Goal: Communication & Community: Answer question/provide support

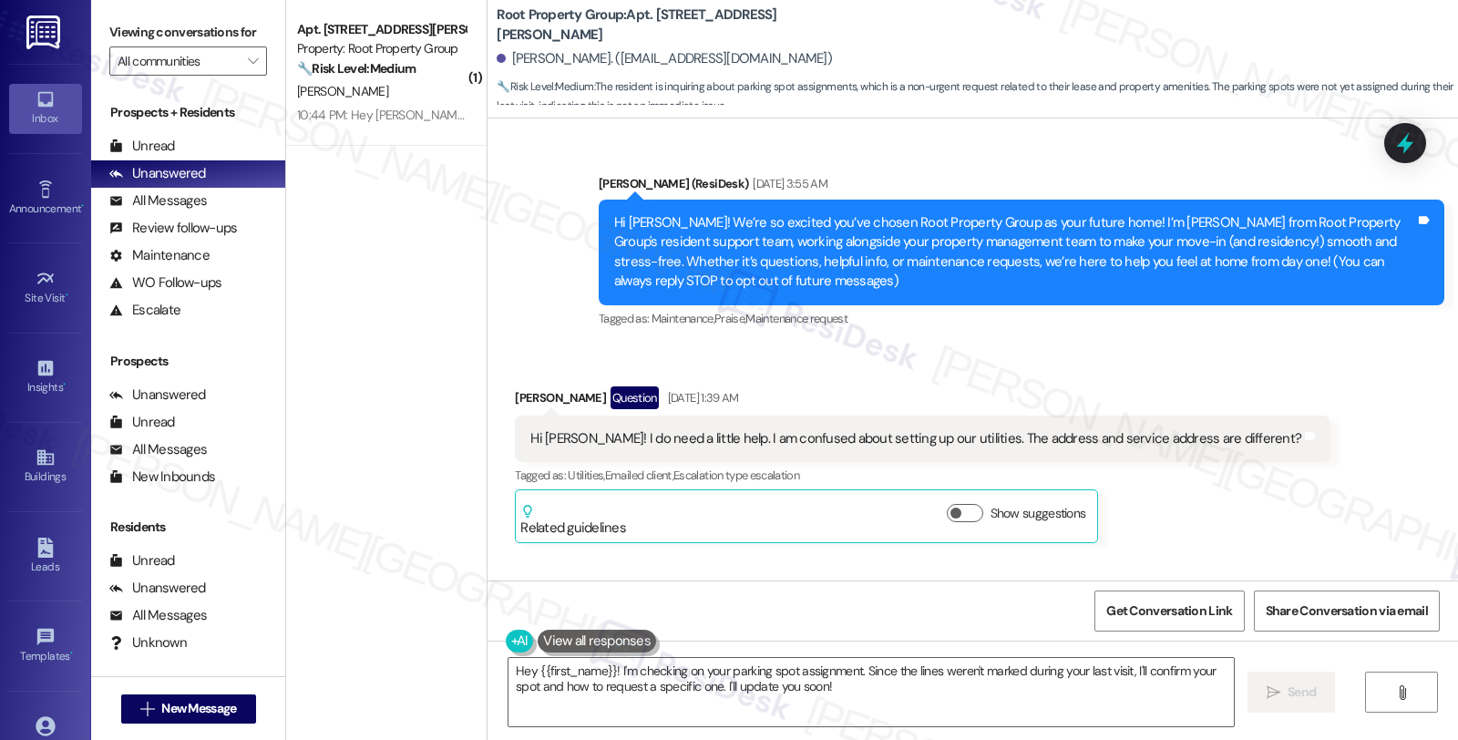
scroll to position [3082, 0]
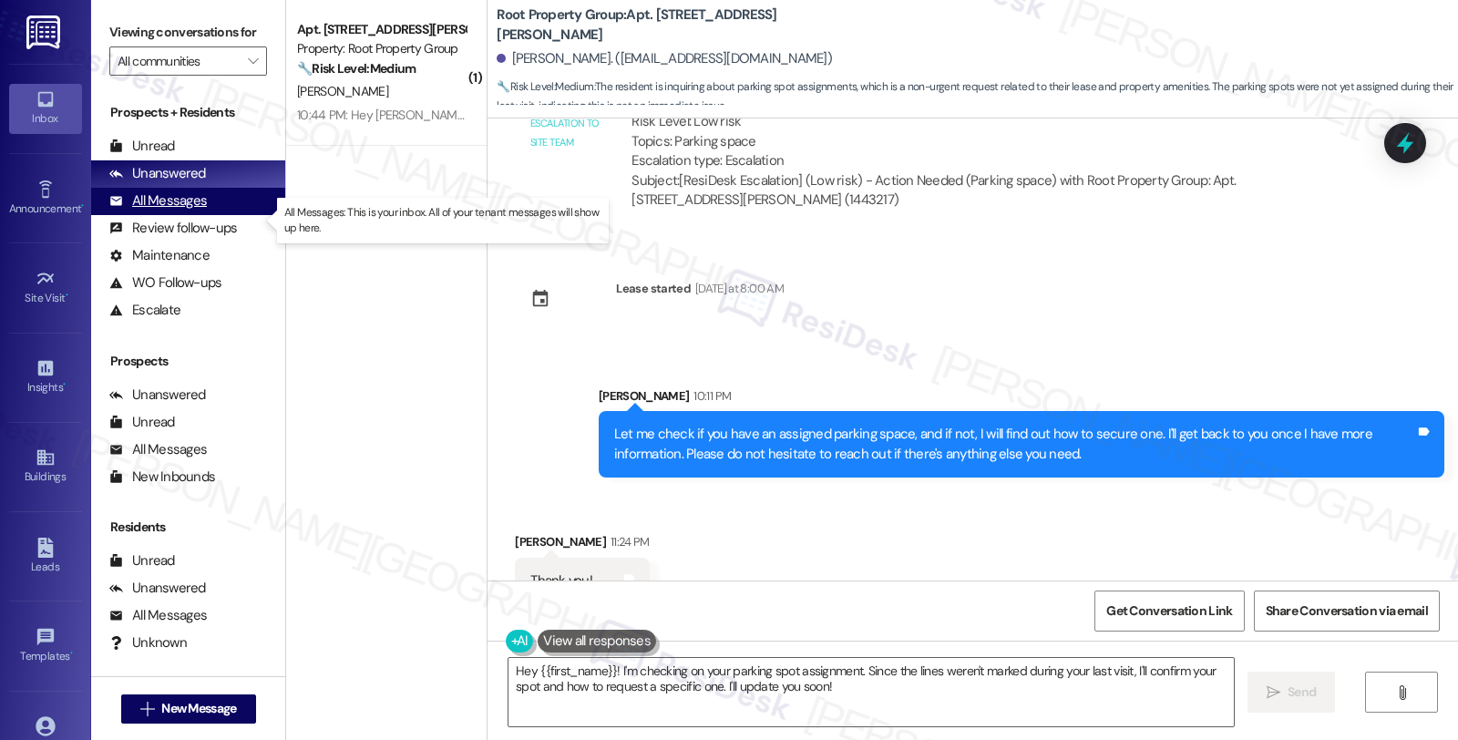
click at [166, 211] on div "All Messages" at bounding box center [158, 200] width 98 height 19
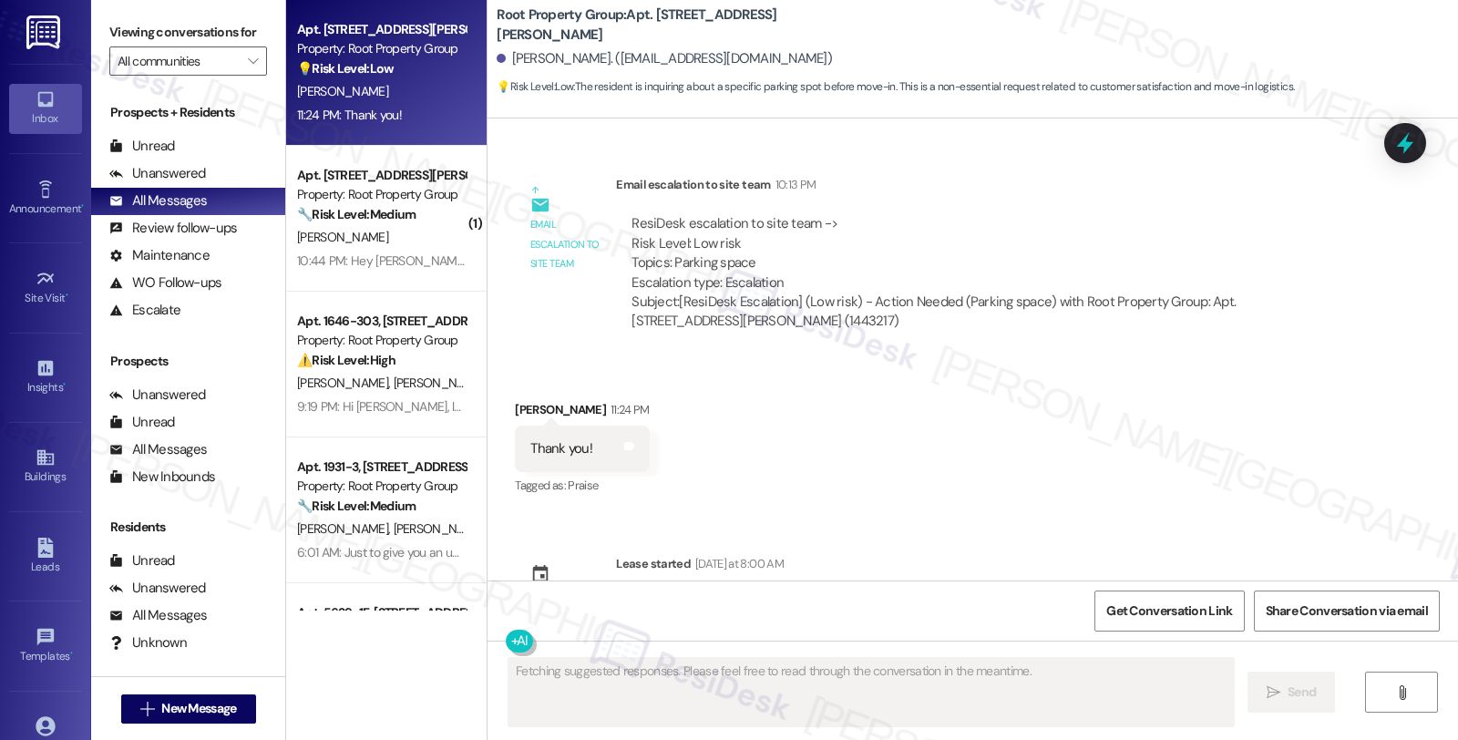
scroll to position [2792, 0]
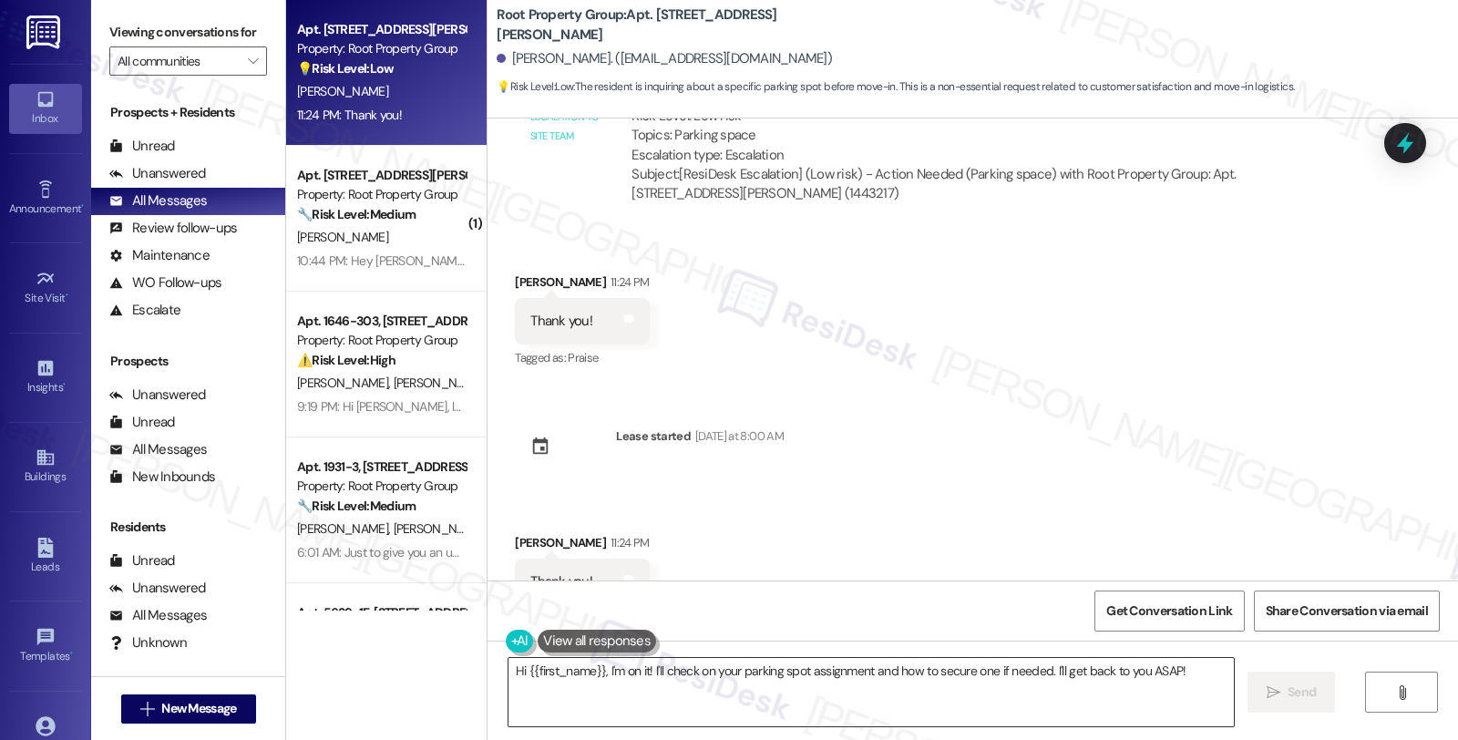
click at [509, 670] on textarea "Hi {{first_name}}, I'm on it! I'll check on your parking spot assignment and ho…" at bounding box center [872, 692] width 726 height 68
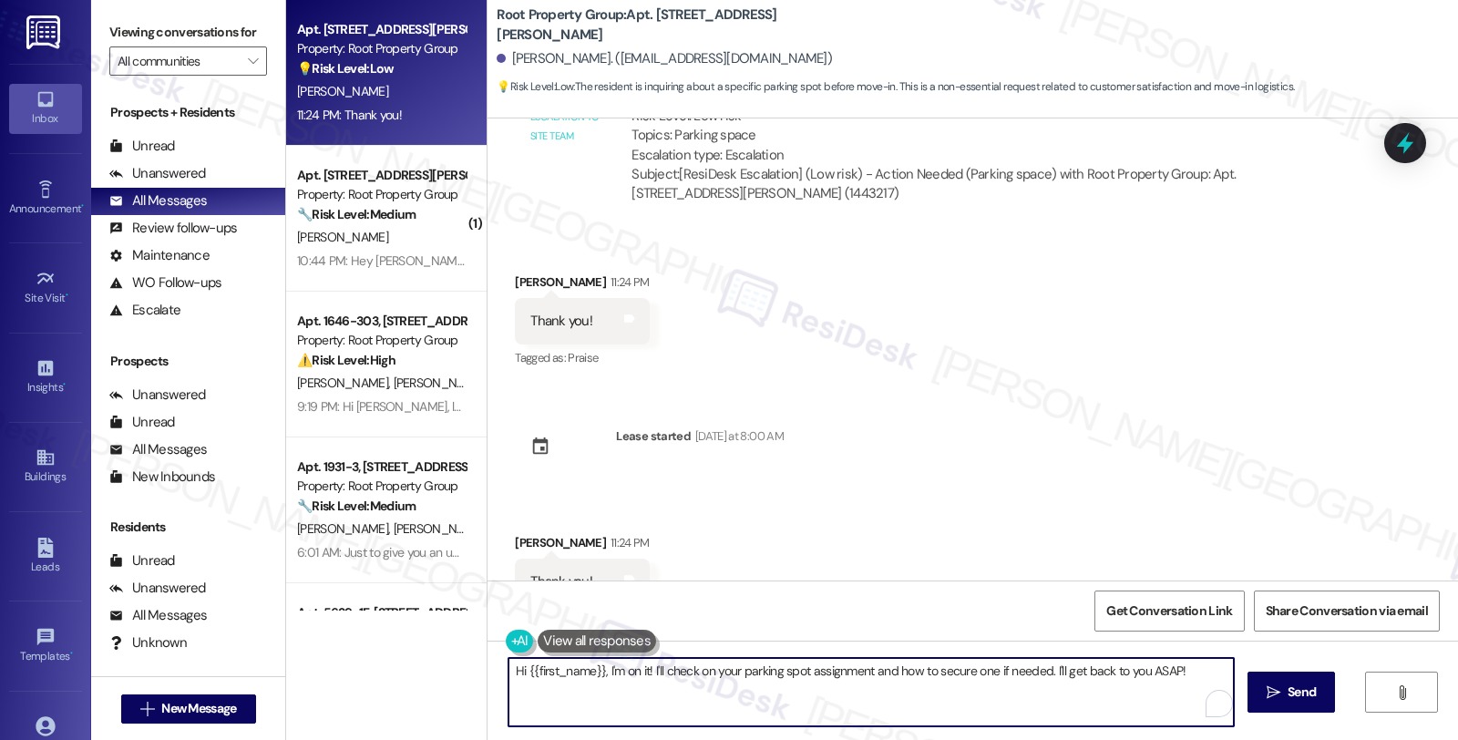
scroll to position [2489, 0]
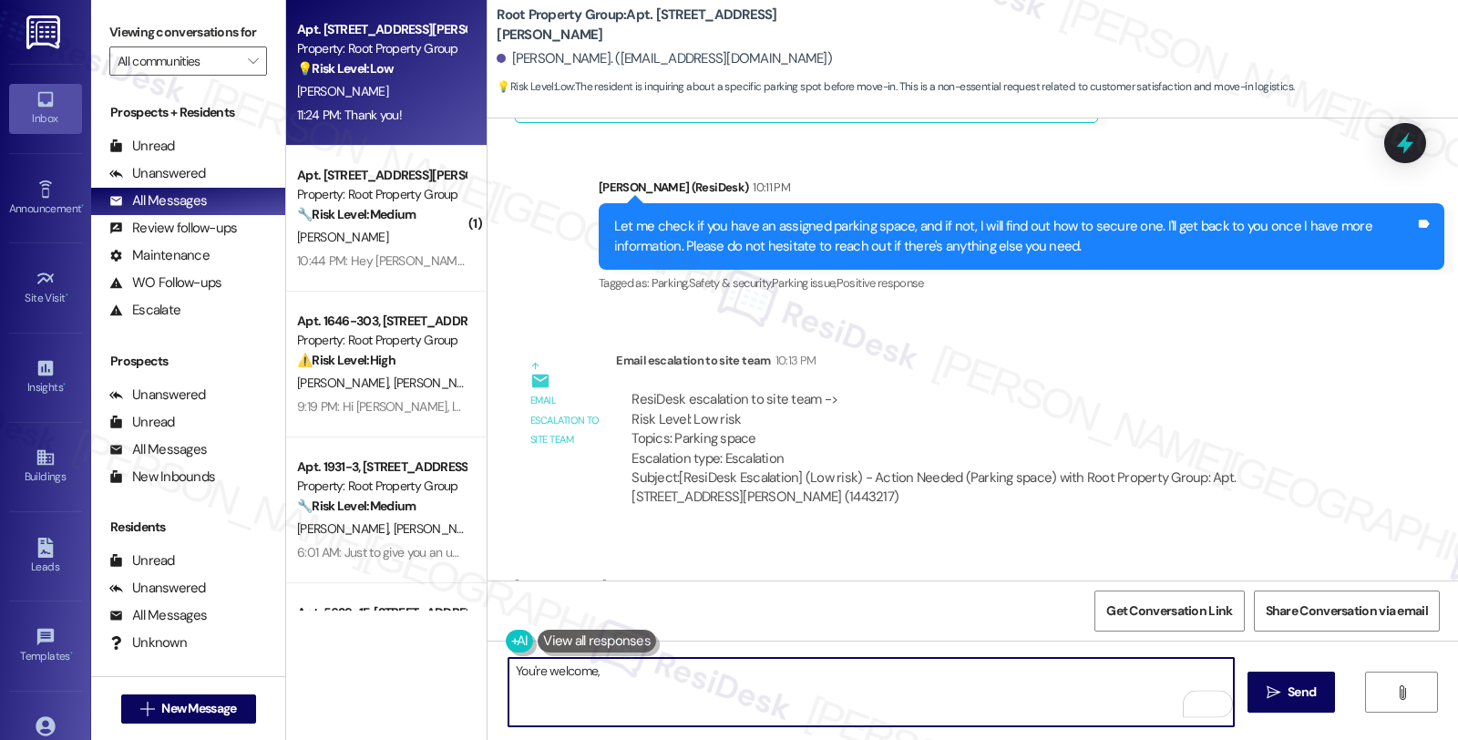
click at [515, 576] on div "[PERSON_NAME] 11:24 PM" at bounding box center [582, 589] width 134 height 26
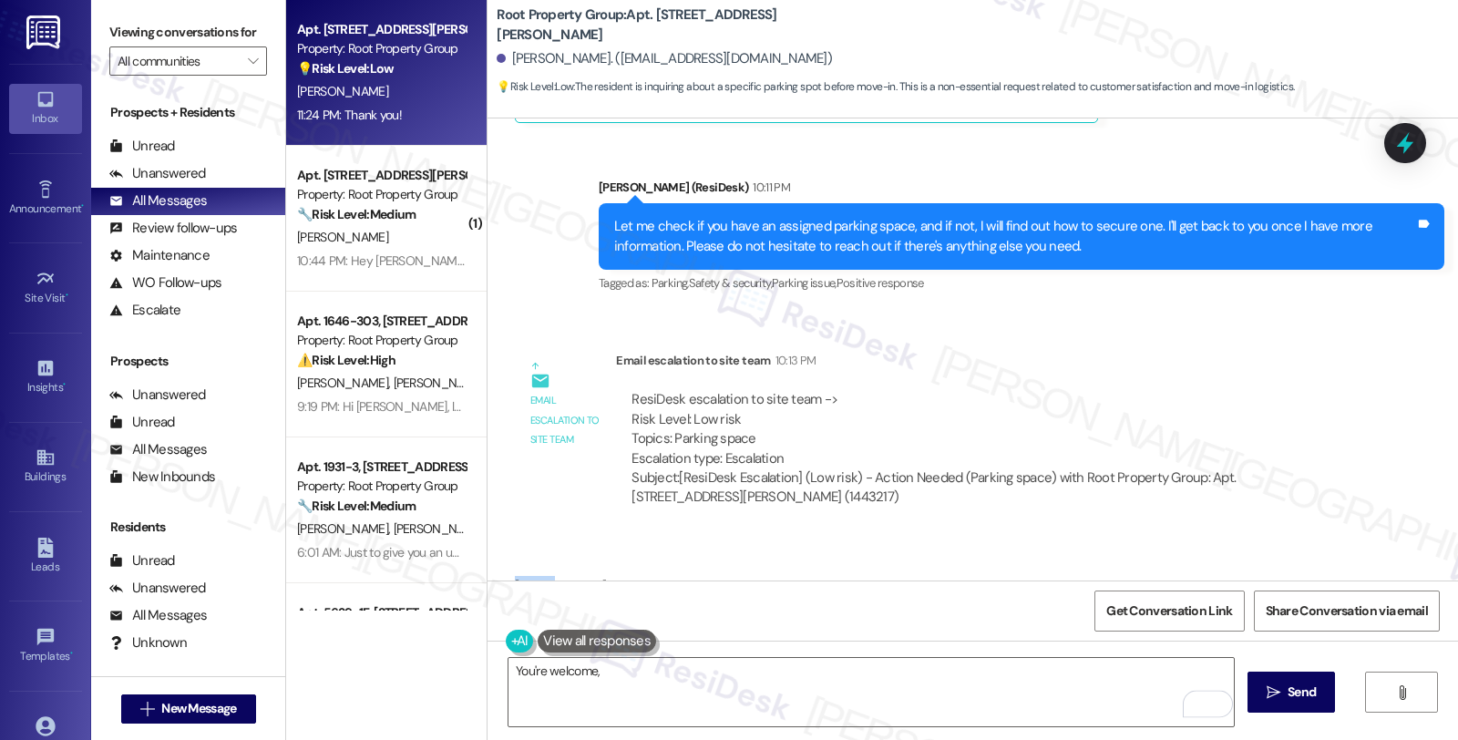
click at [515, 576] on div "[PERSON_NAME] 11:24 PM" at bounding box center [582, 589] width 134 height 26
copy div "[PERSON_NAME]"
click at [679, 678] on textarea "You're welcome," at bounding box center [872, 692] width 726 height 68
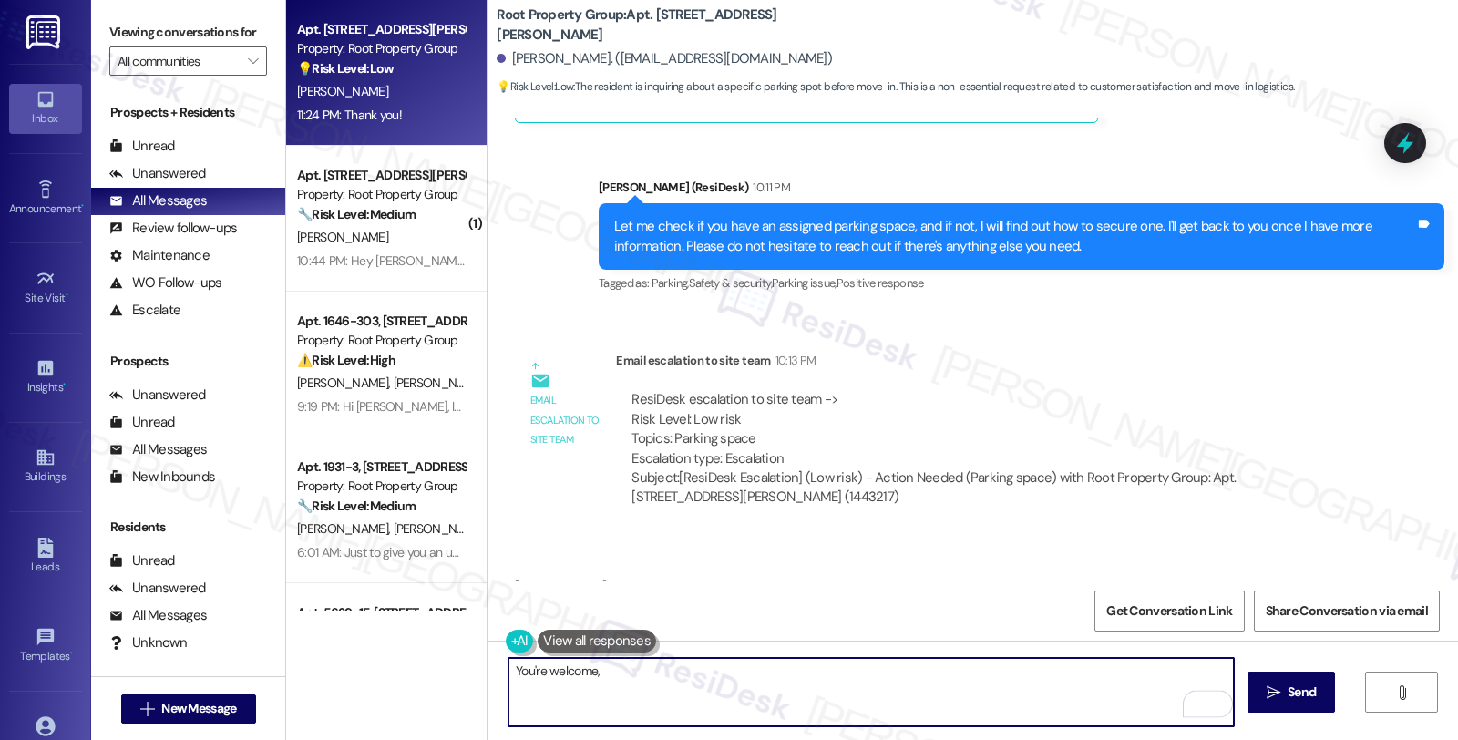
paste textarea "[PERSON_NAME]"
type textarea "You're welcome, [PERSON_NAME]!"
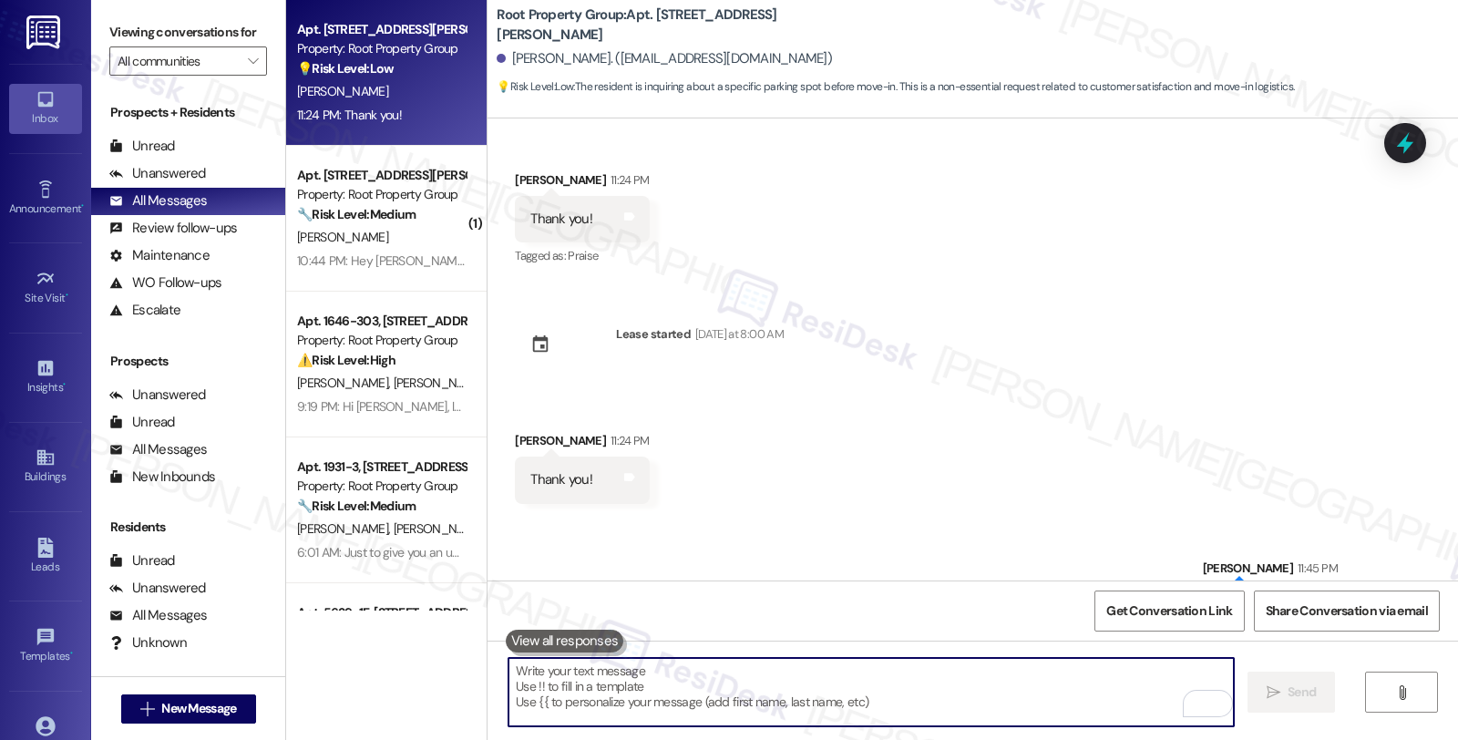
scroll to position [2920, 0]
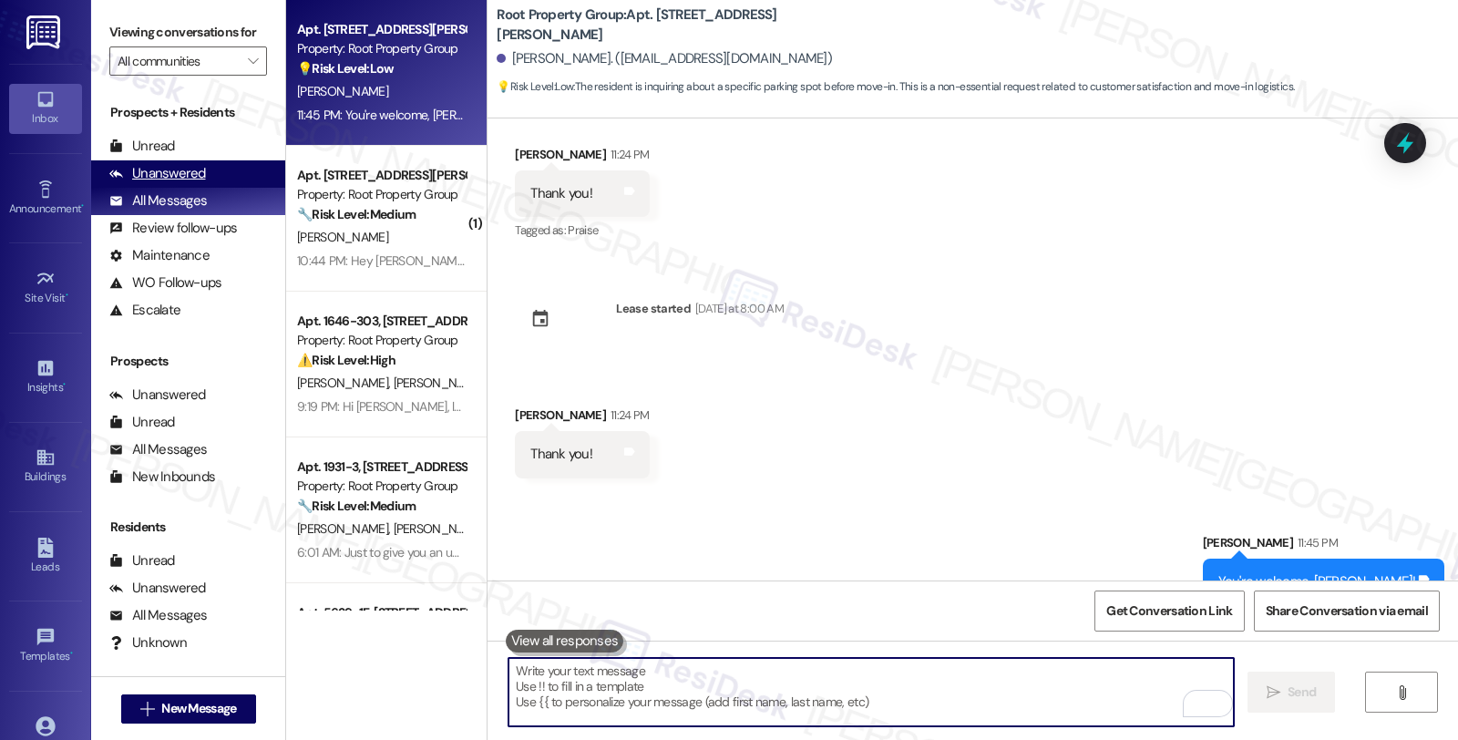
click at [187, 182] on div "Unanswered (0)" at bounding box center [188, 173] width 194 height 27
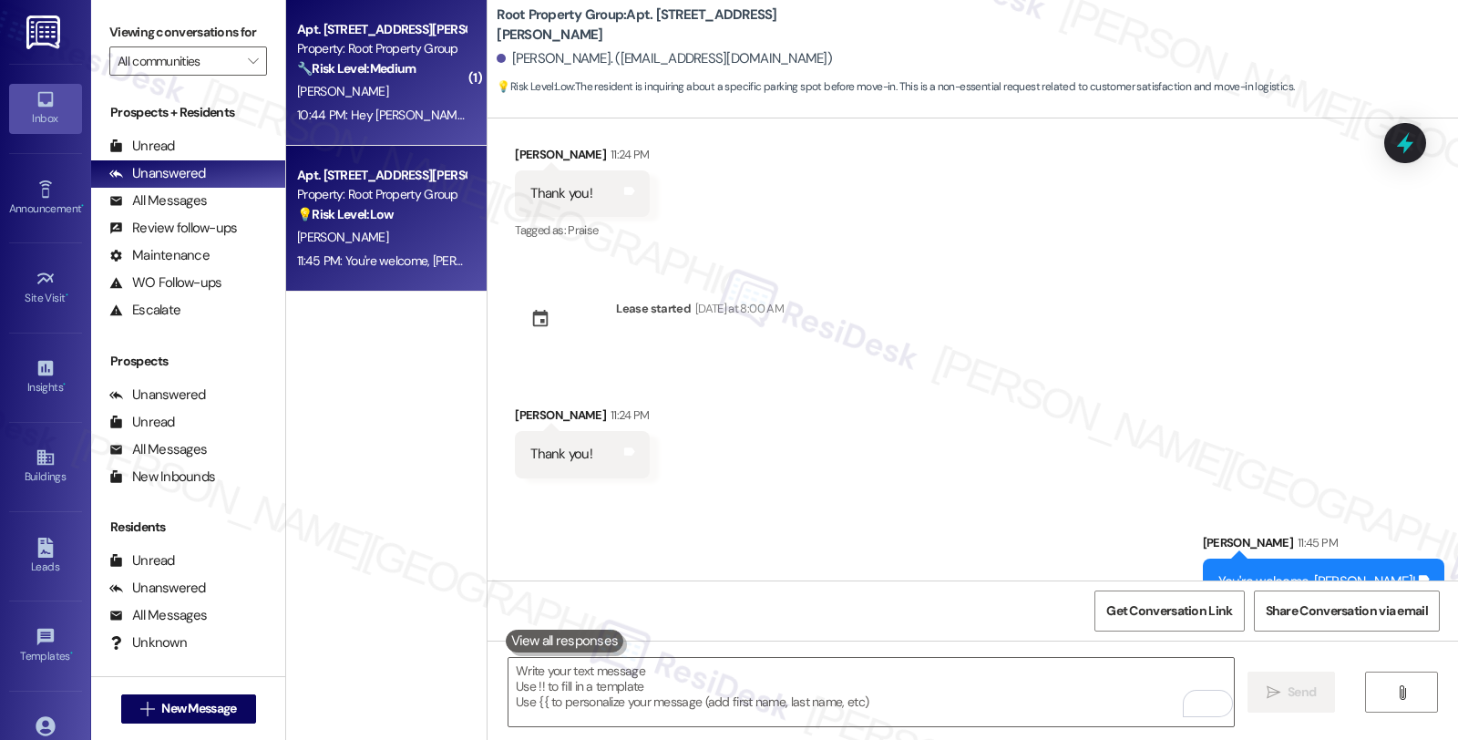
click at [392, 77] on div "🔧 Risk Level: Medium The resident is inquiring about an unclear $200 balance an…" at bounding box center [381, 68] width 169 height 19
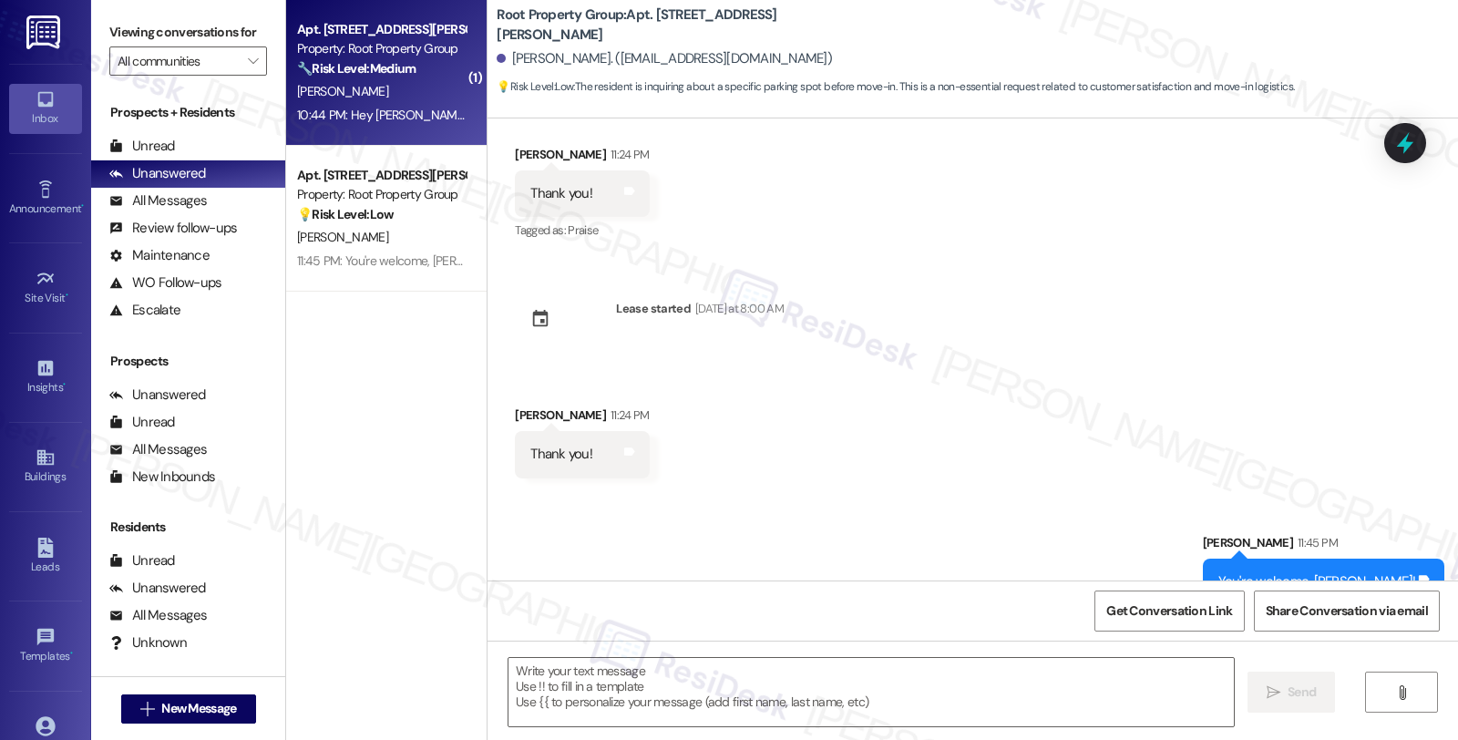
type textarea "Fetching suggested responses. Please feel free to read through the conversation…"
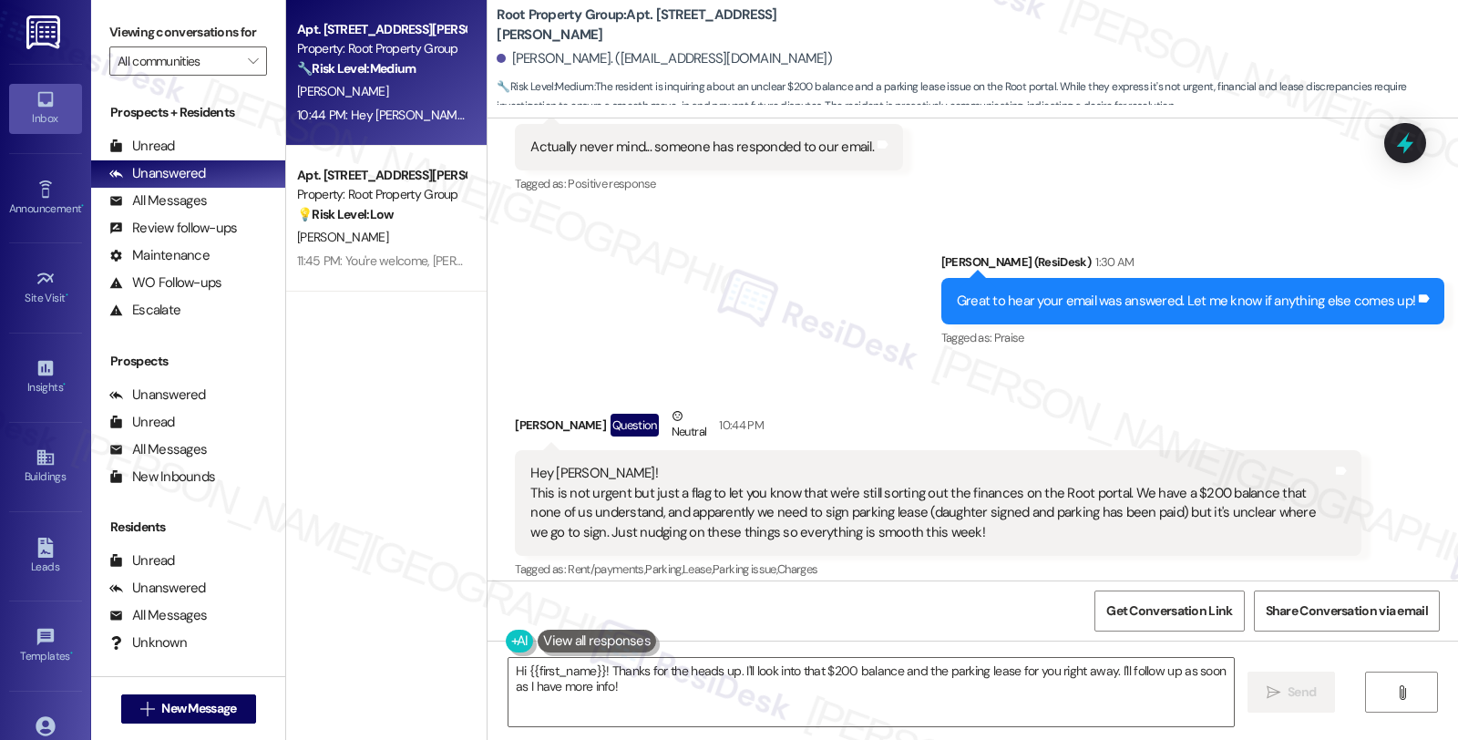
scroll to position [1991, 0]
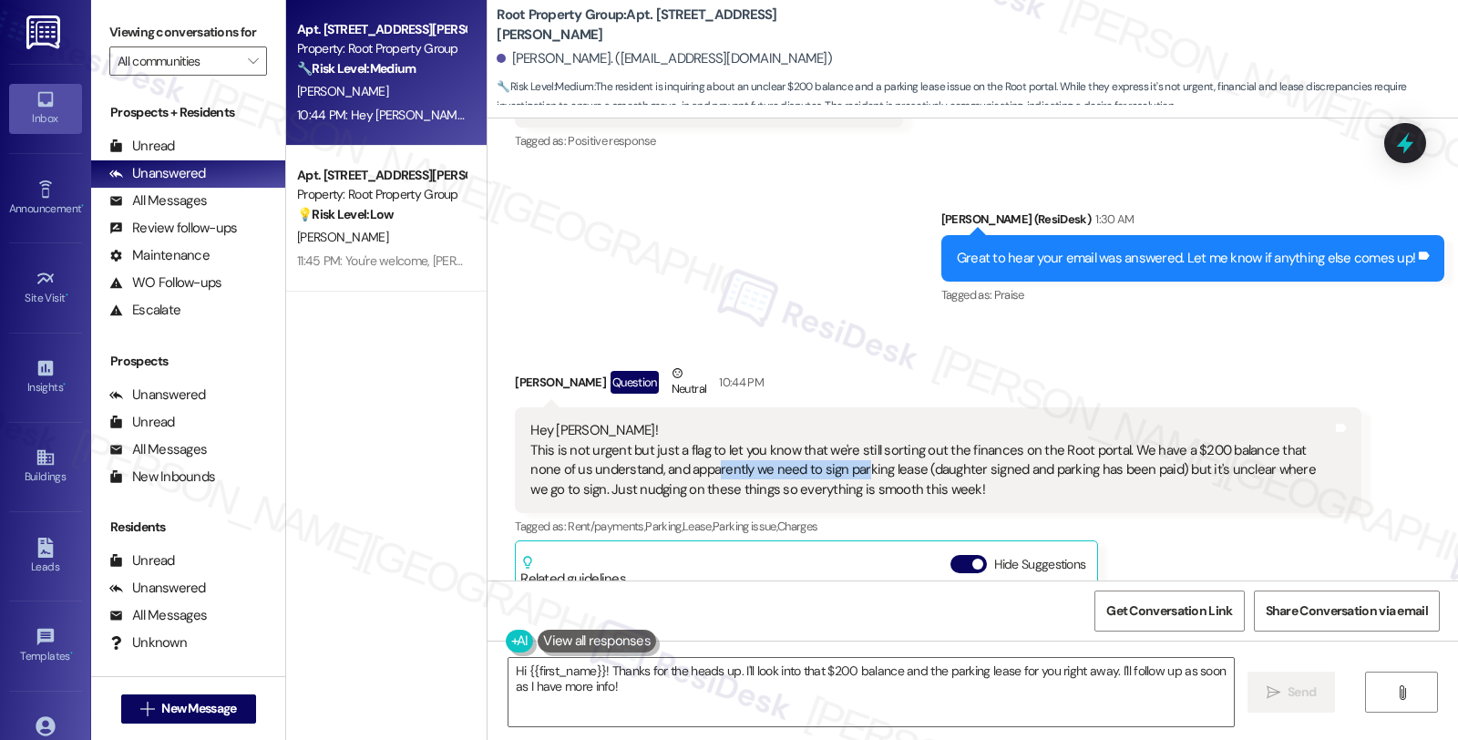
drag, startPoint x: 663, startPoint y: 453, endPoint x: 808, endPoint y: 449, distance: 145.0
click at [808, 449] on div "Hey [PERSON_NAME]! This is not urgent but just a flag to let you know that we'r…" at bounding box center [931, 460] width 801 height 78
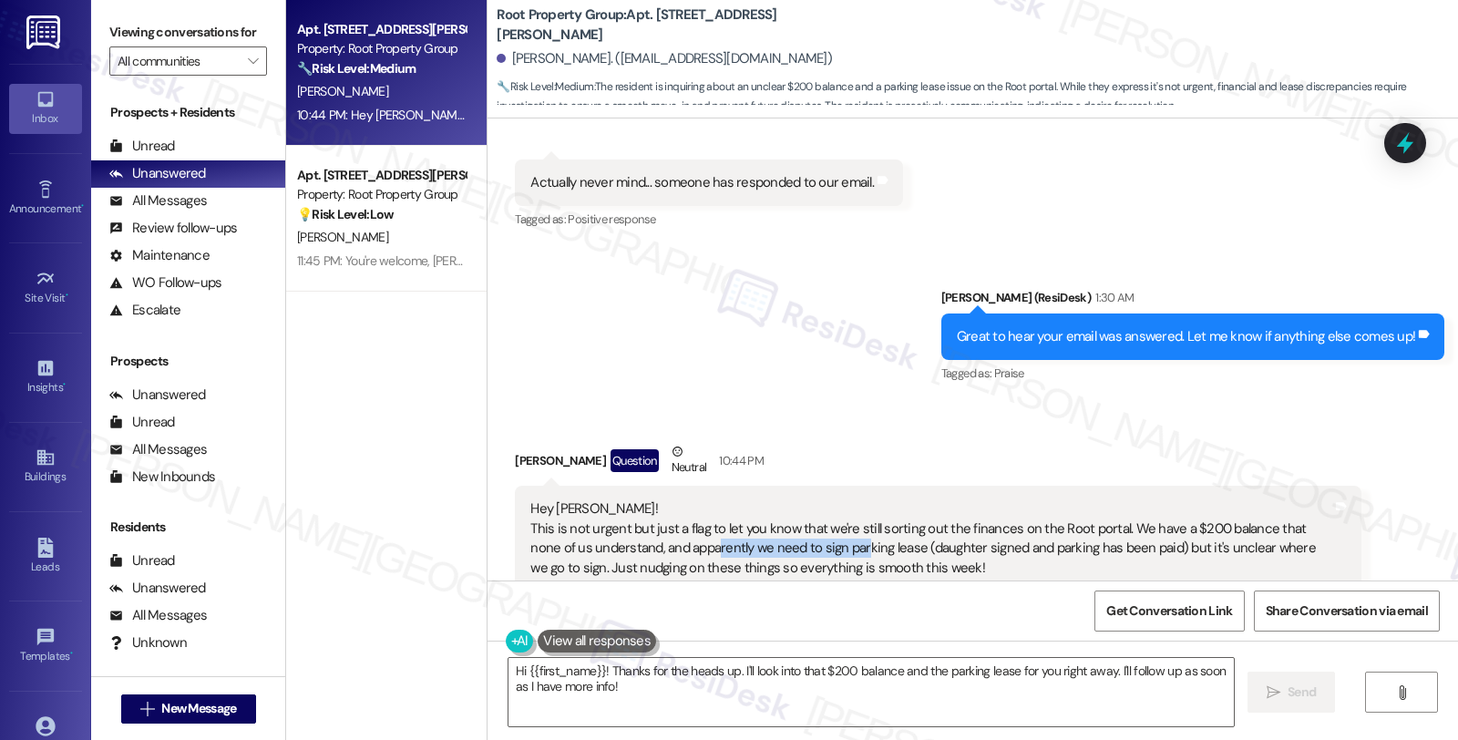
scroll to position [1924, 0]
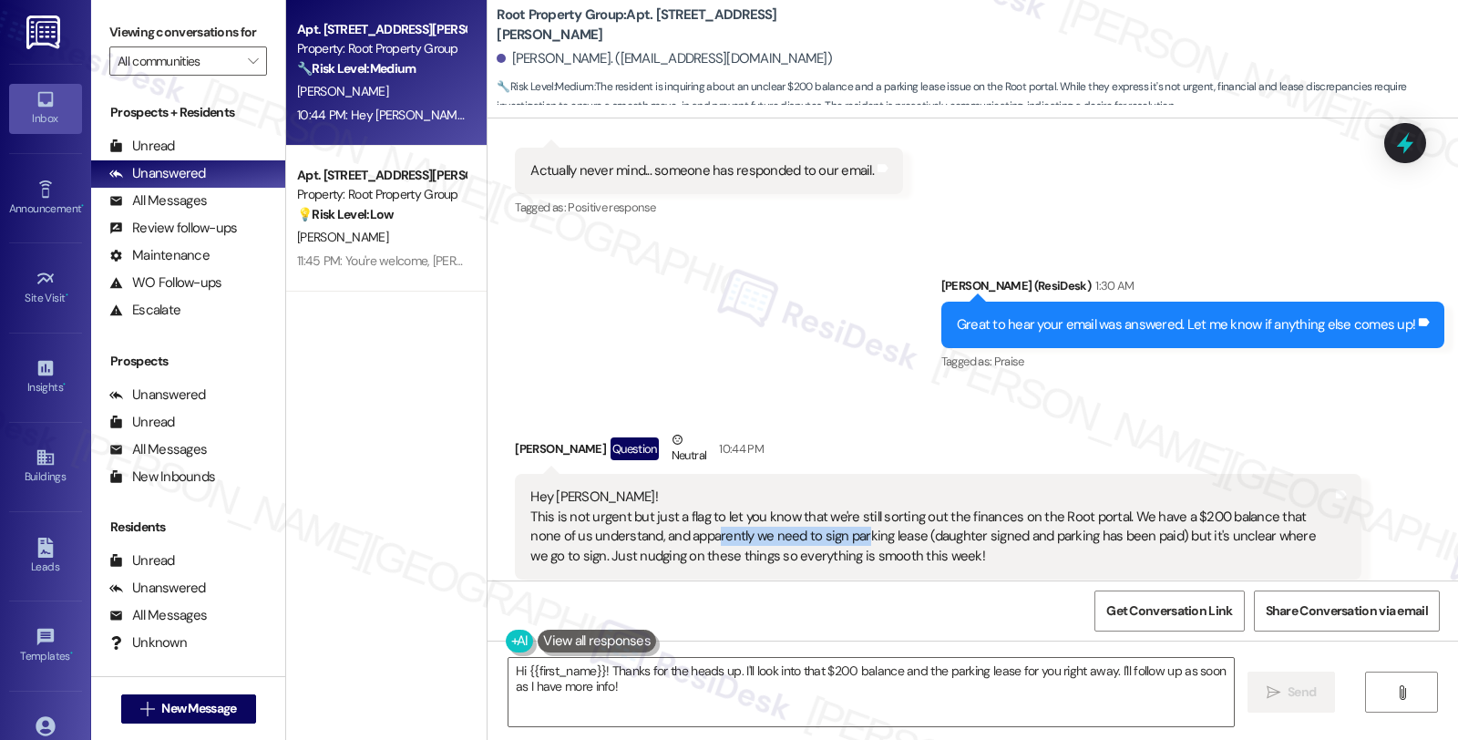
click at [1241, 438] on div "[PERSON_NAME] Question Neutral 10:44 PM" at bounding box center [938, 452] width 846 height 45
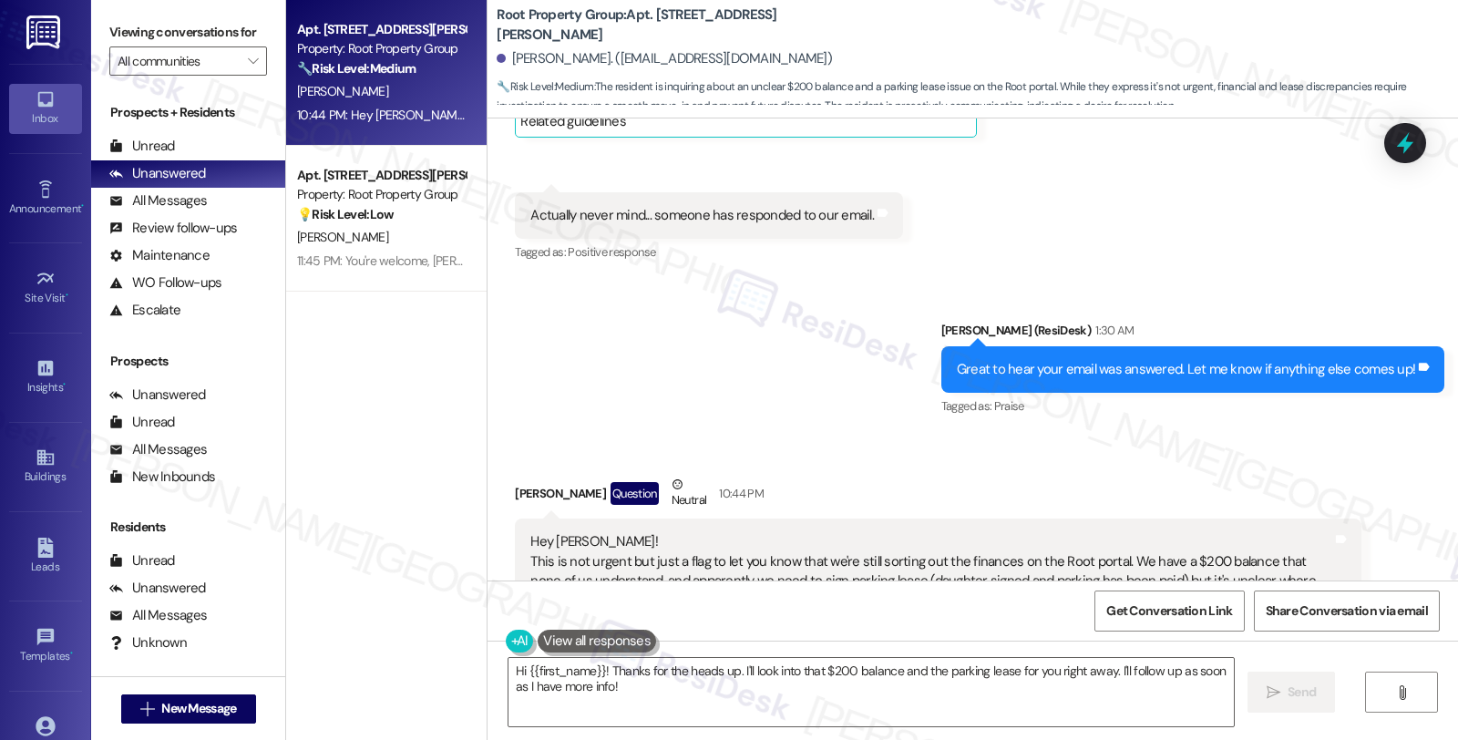
scroll to position [1998, 0]
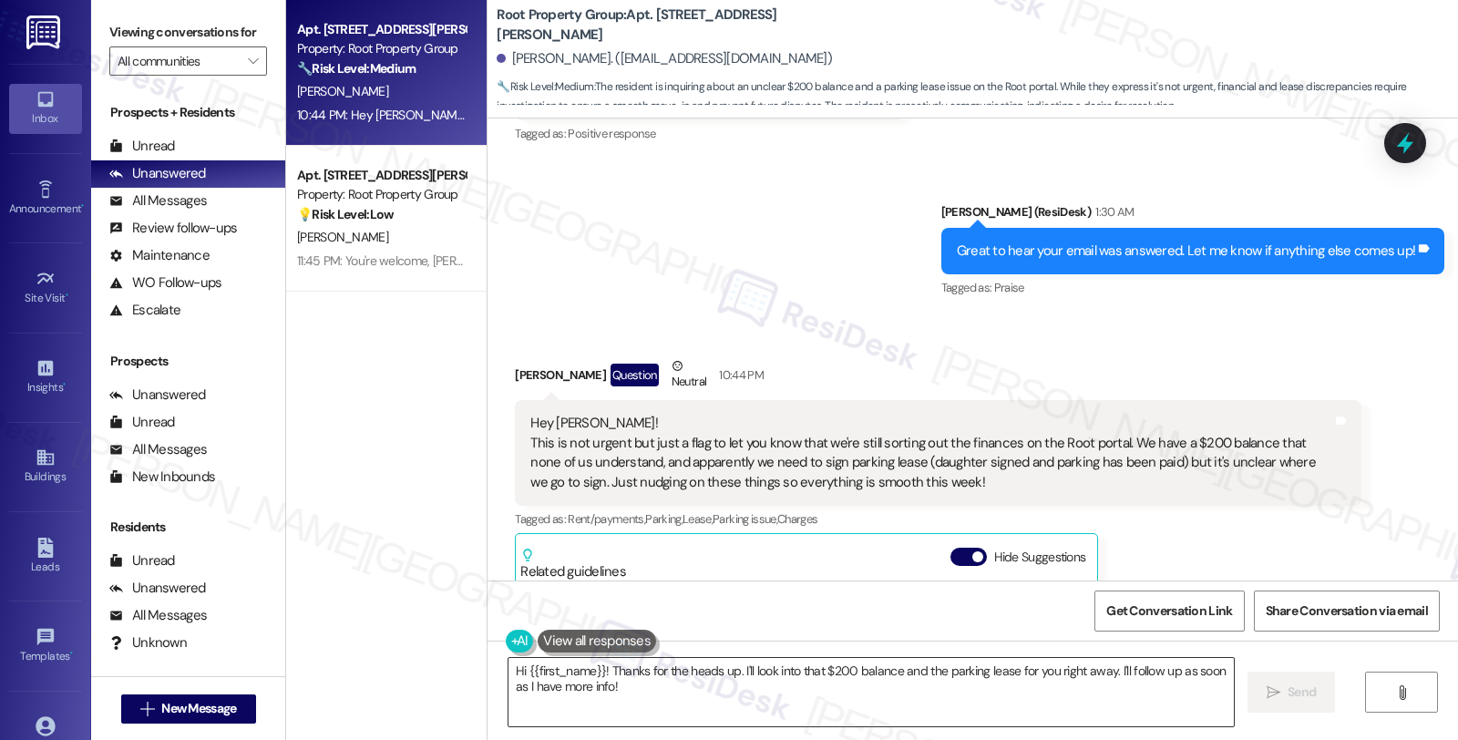
click at [1051, 706] on textarea "Hi {{first_name}}! Thanks for the heads up. I'll look into that $200 balance an…" at bounding box center [872, 692] width 726 height 68
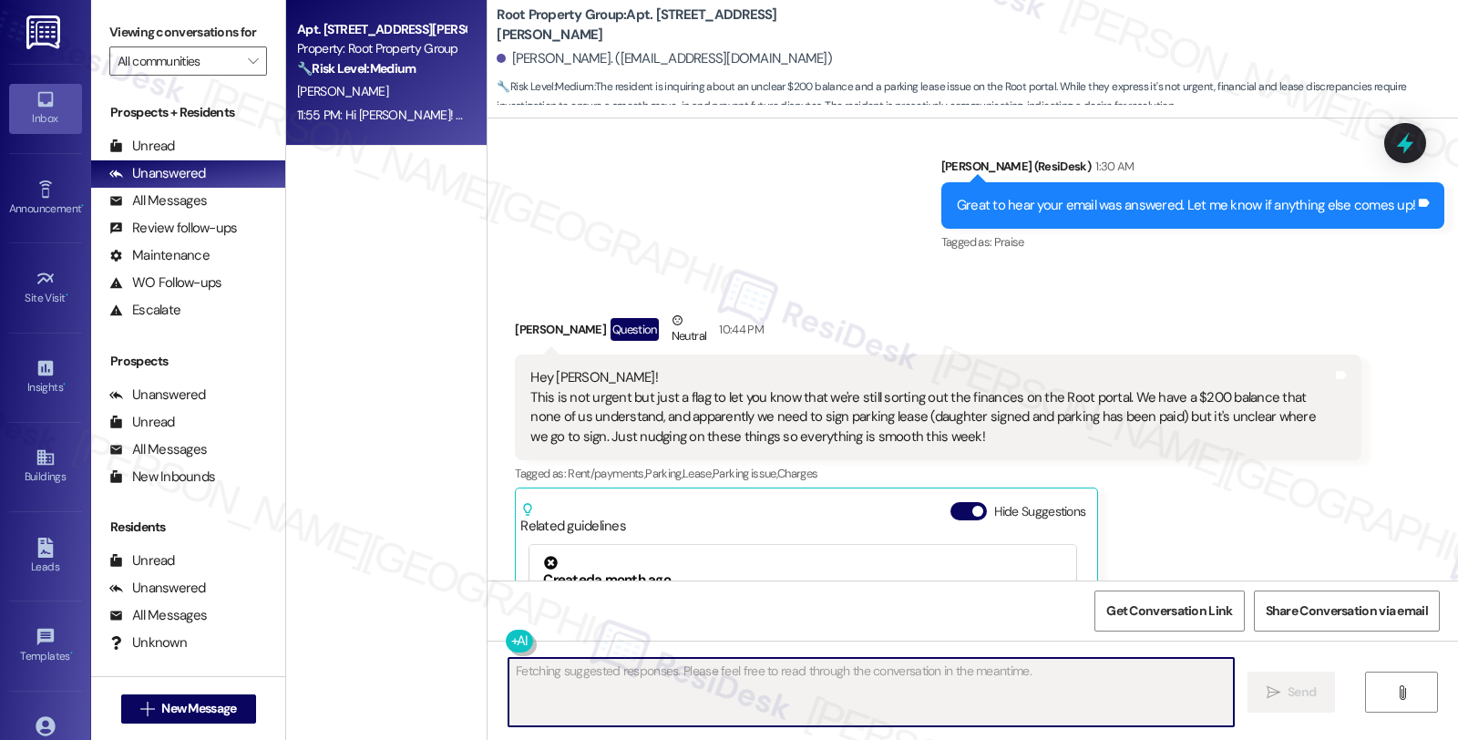
scroll to position [1991, 0]
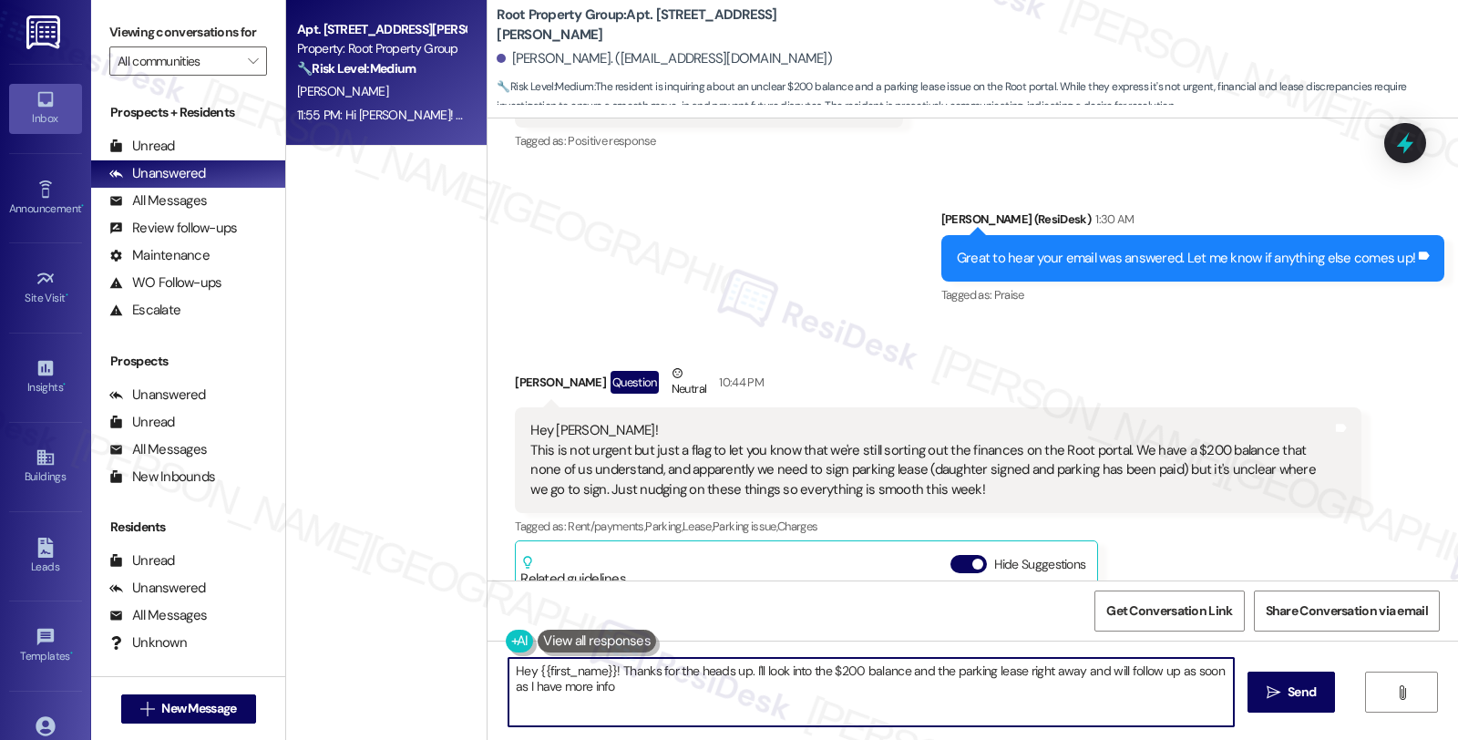
type textarea "Hey {{first_name}}! Thanks for the heads up. I'll look into the $200 balance an…"
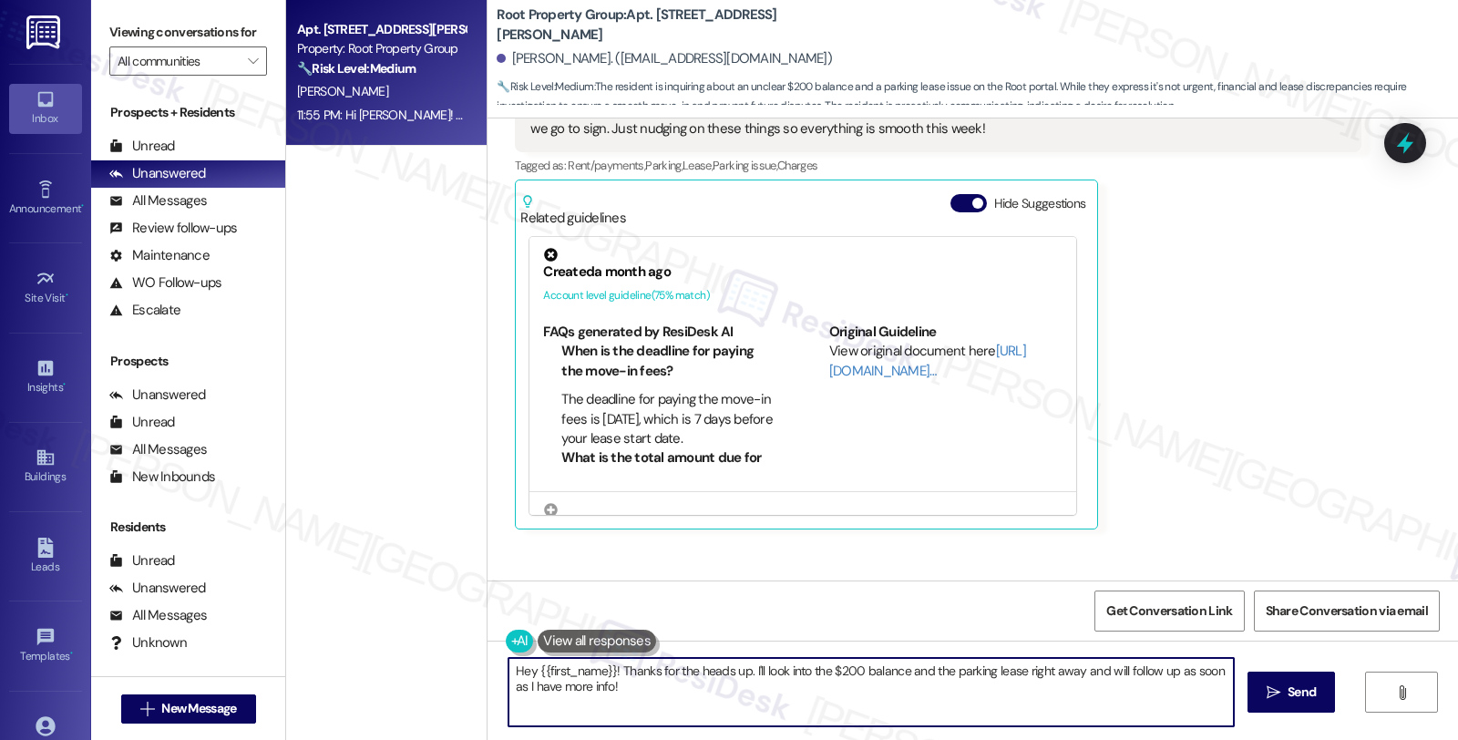
scroll to position [2043, 0]
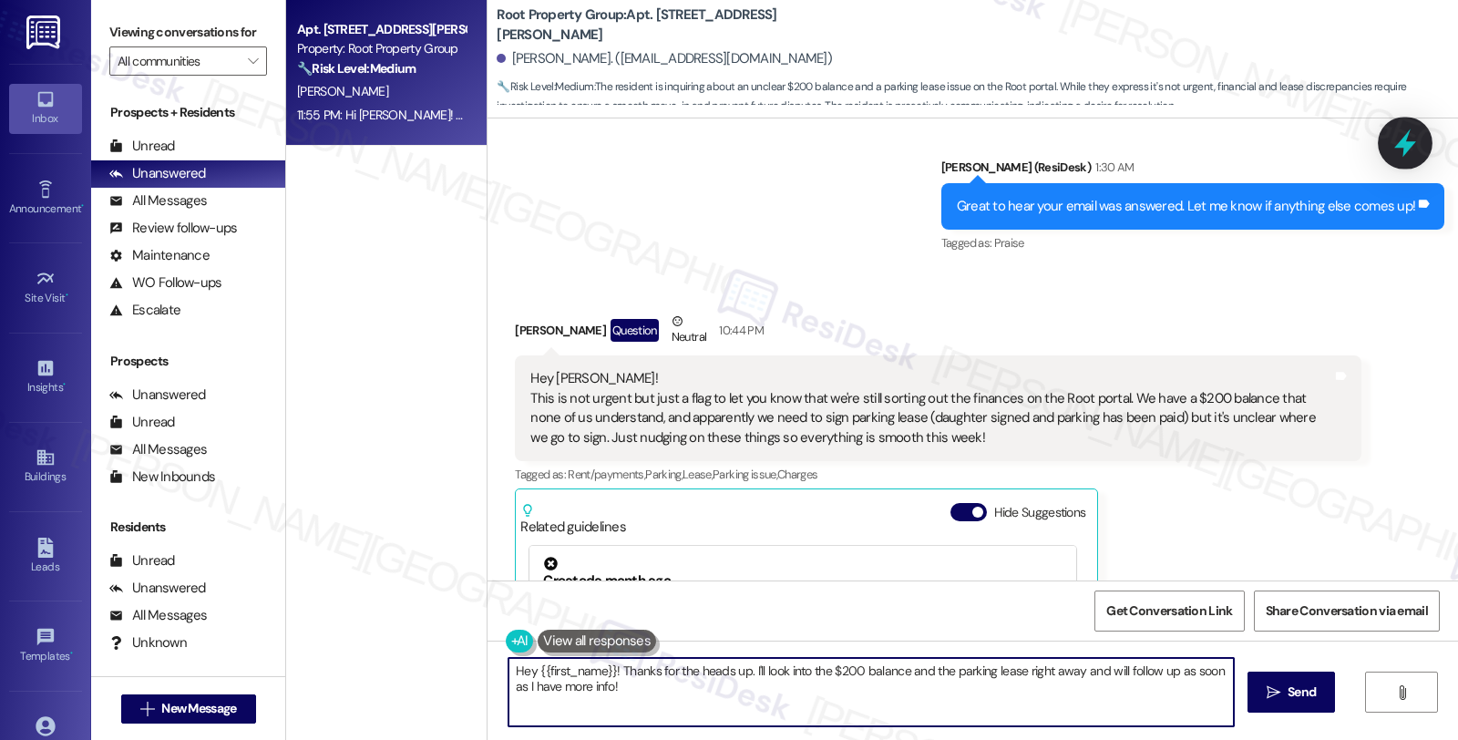
click at [1417, 135] on icon at bounding box center [1405, 143] width 31 height 31
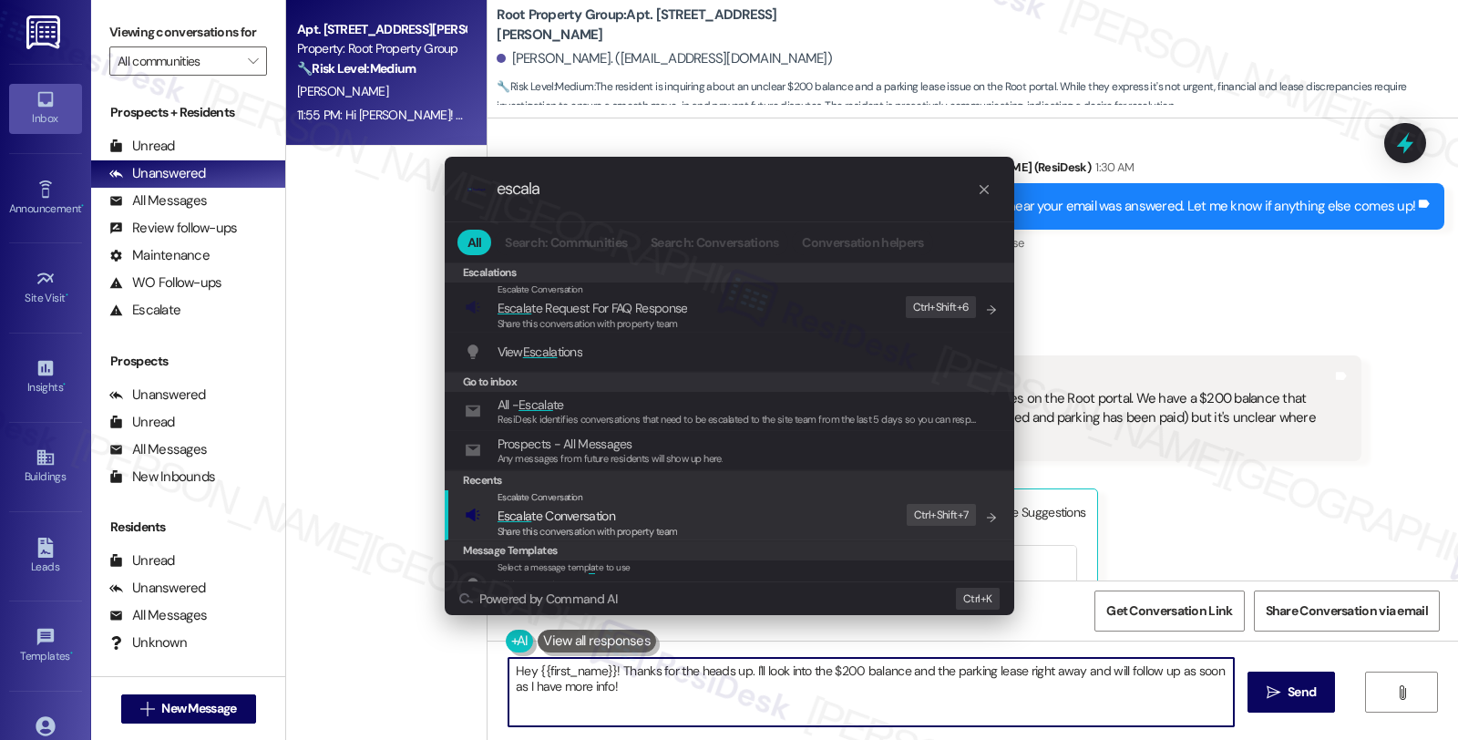
type input "escala"
click at [605, 518] on span "Escala te Conversation" at bounding box center [557, 516] width 118 height 16
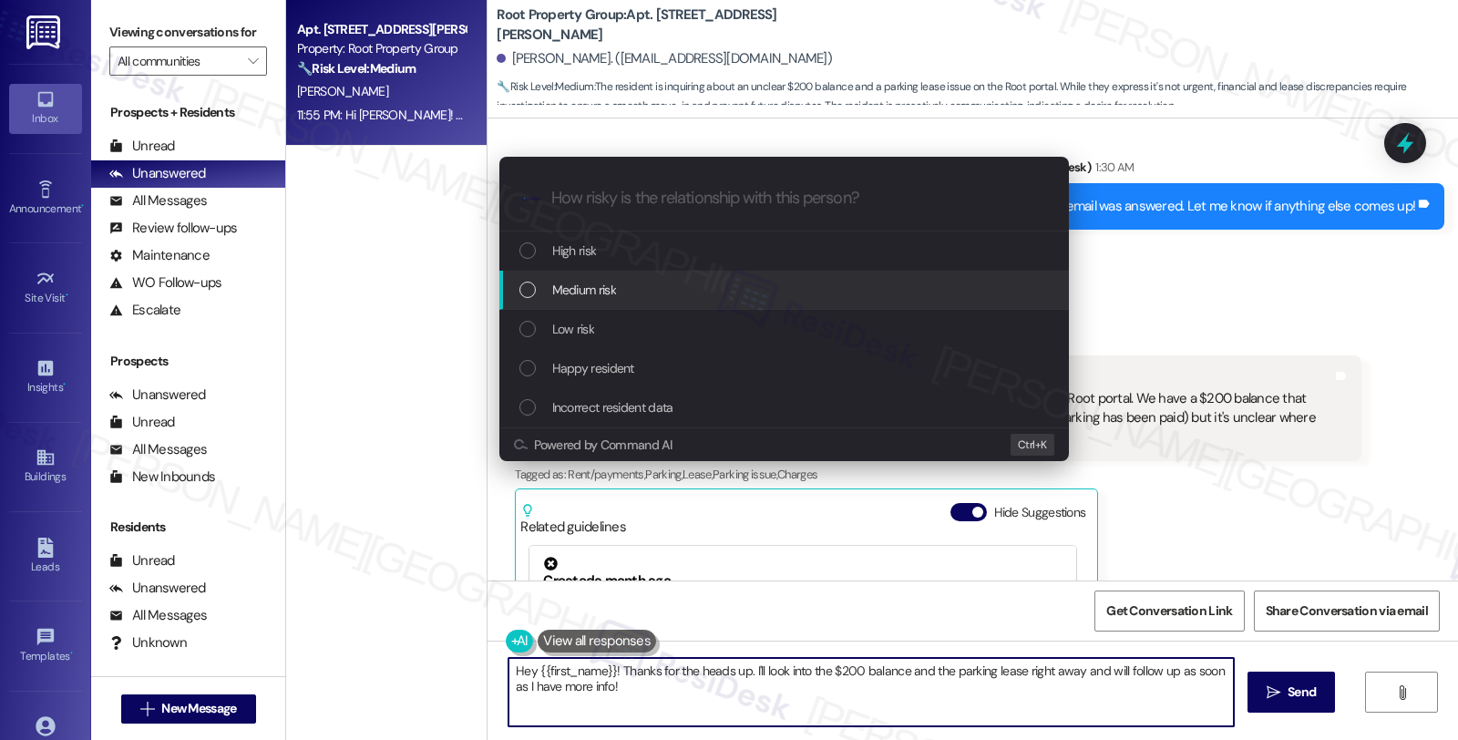
click at [590, 297] on span "Medium risk" at bounding box center [584, 290] width 64 height 20
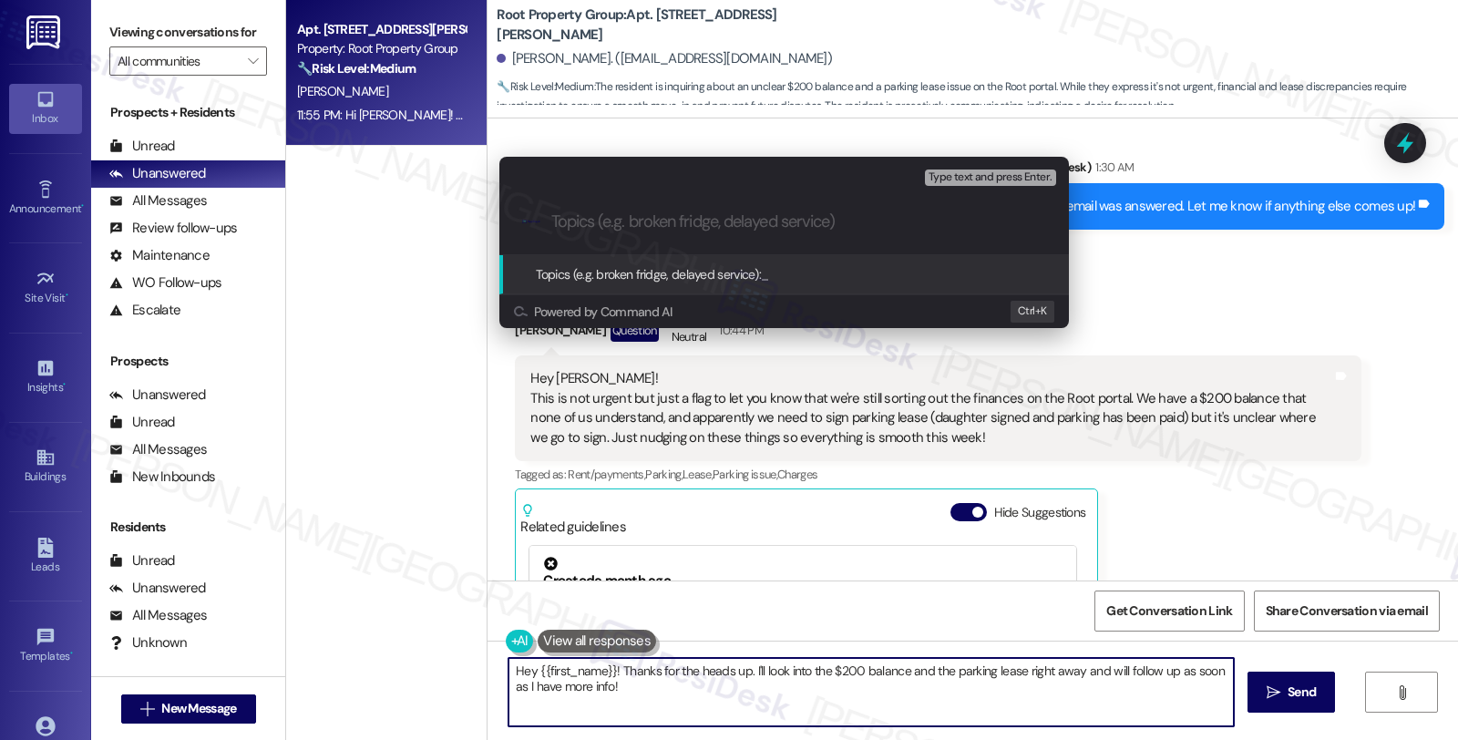
click at [622, 223] on input "Topics (e.g. broken fridge, delayed service)" at bounding box center [798, 221] width 495 height 19
type input "Inquiry on the $200 balance; sign parking lease"
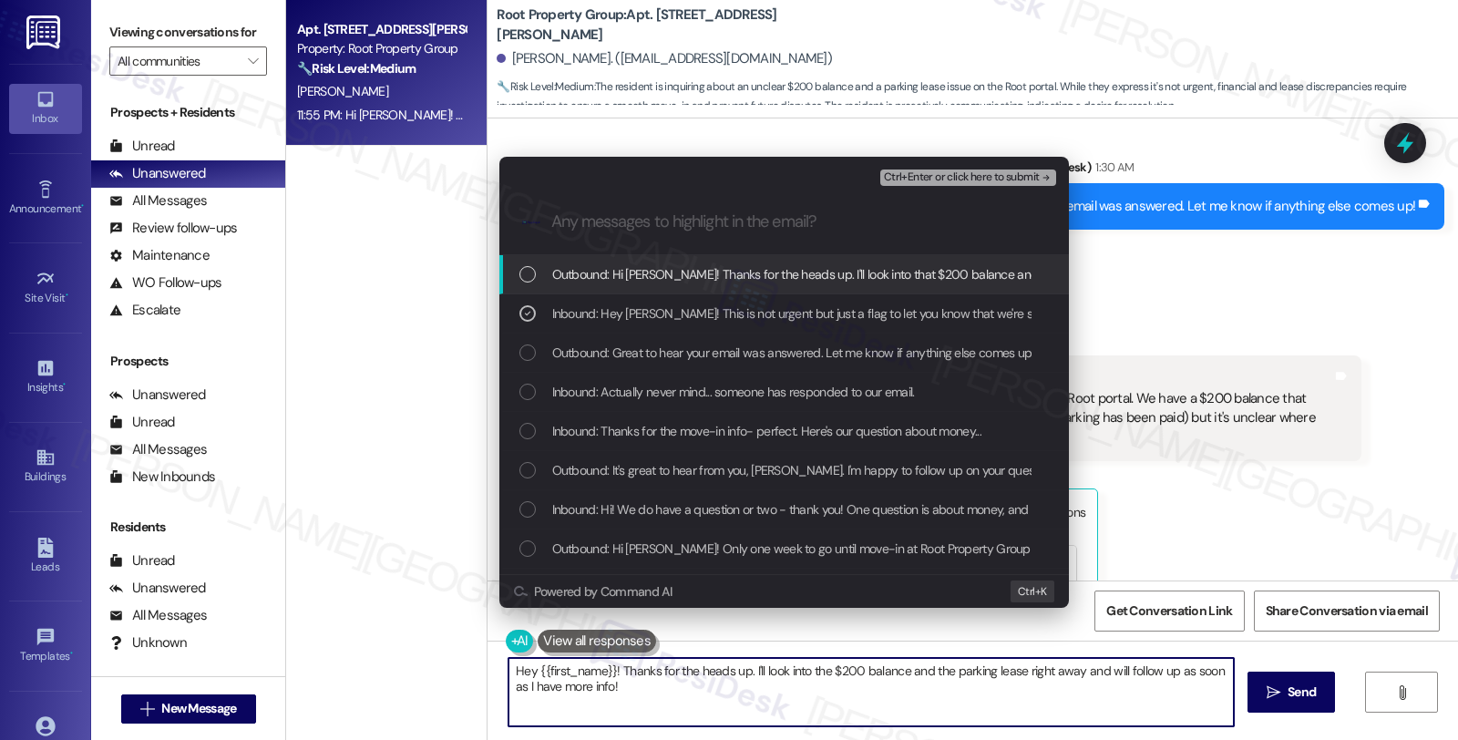
click at [933, 177] on span "Ctrl+Enter or click here to submit" at bounding box center [962, 177] width 156 height 13
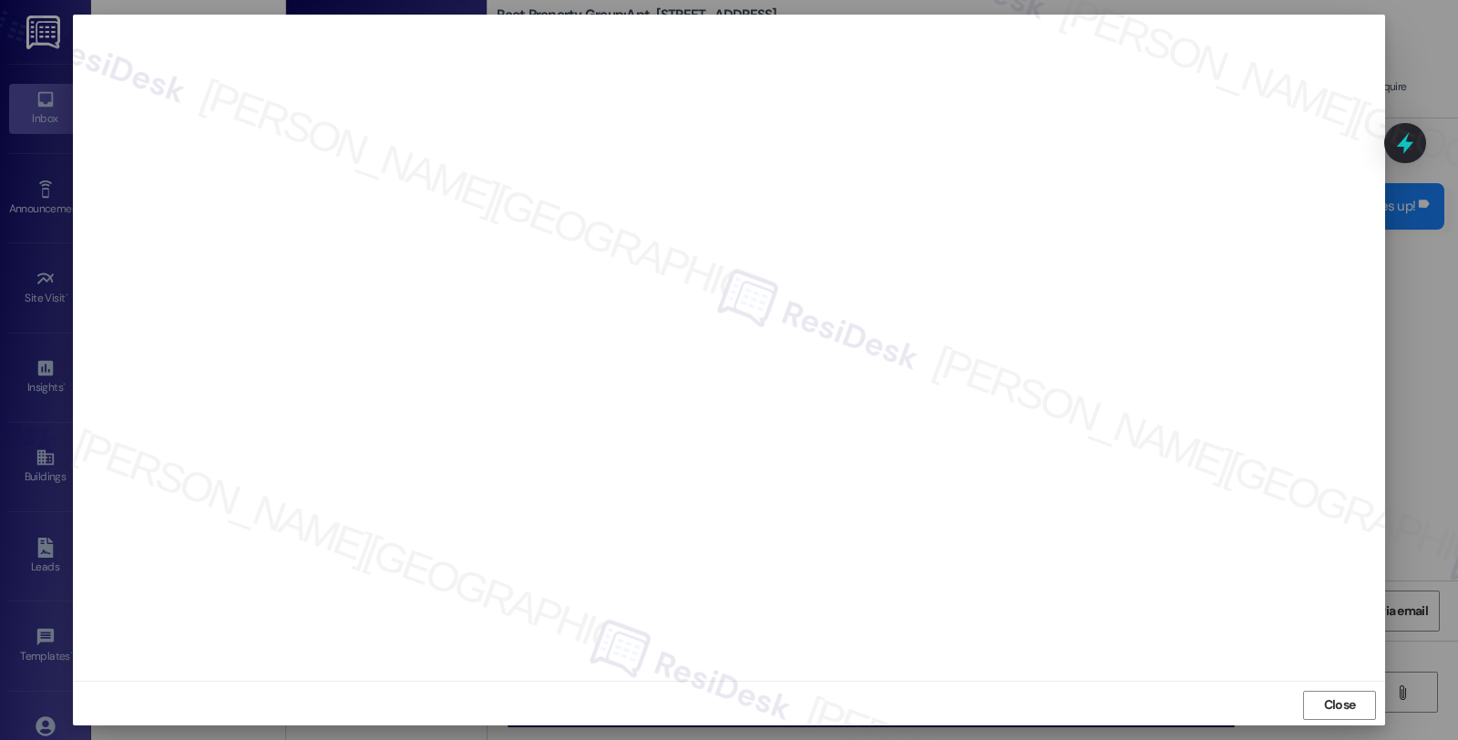
scroll to position [3, 0]
click at [1329, 703] on span "Close" at bounding box center [1340, 702] width 32 height 19
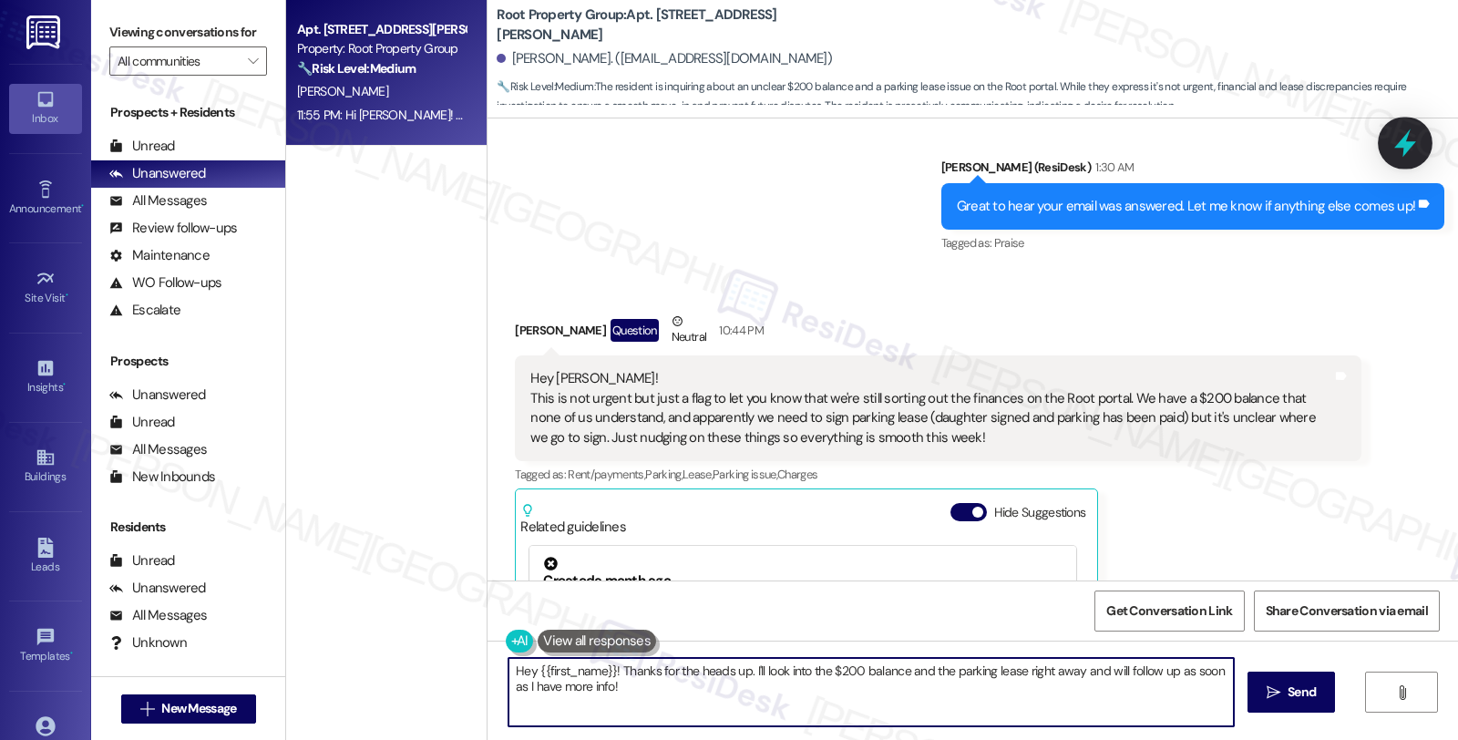
click at [1398, 138] on icon at bounding box center [1405, 143] width 31 height 31
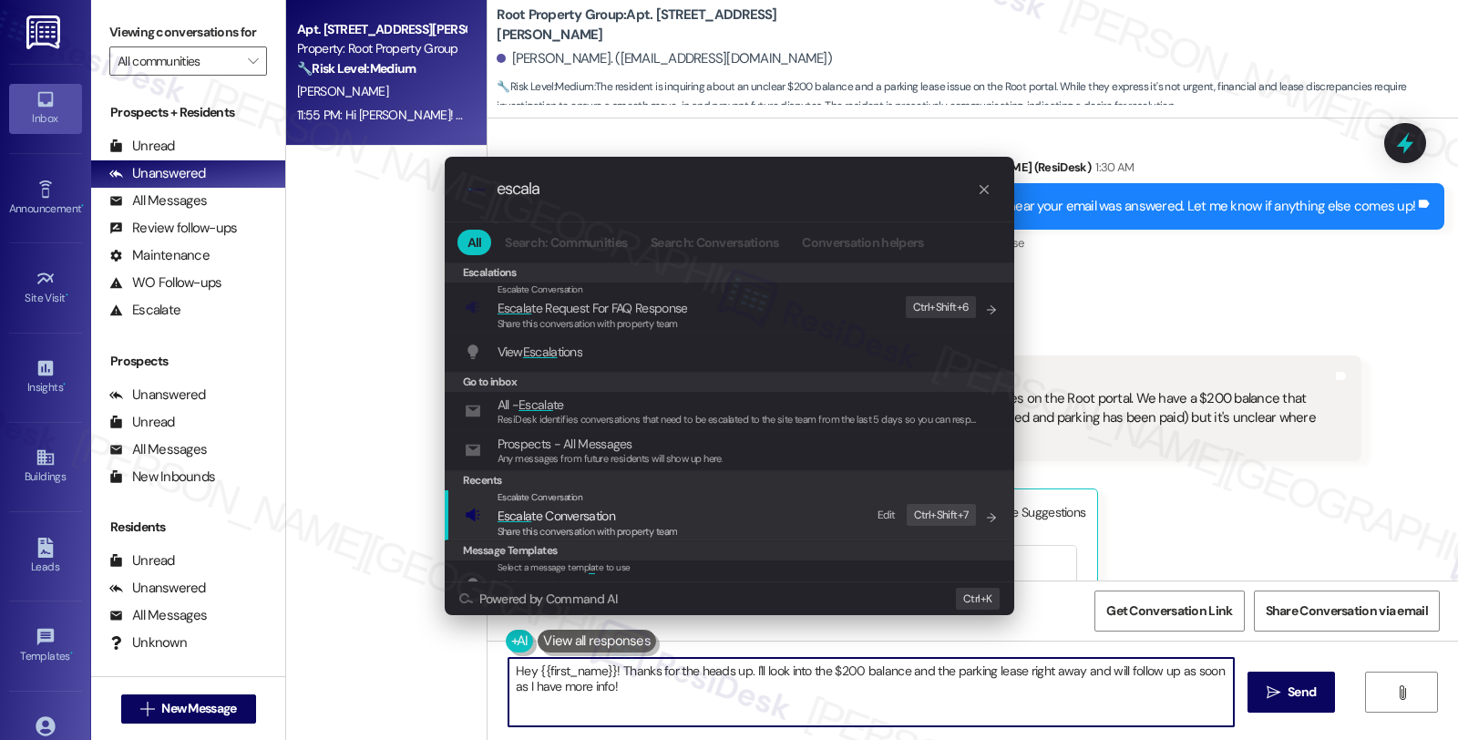
type input "escala"
click at [586, 524] on div "Share this conversation with property team" at bounding box center [588, 532] width 180 height 16
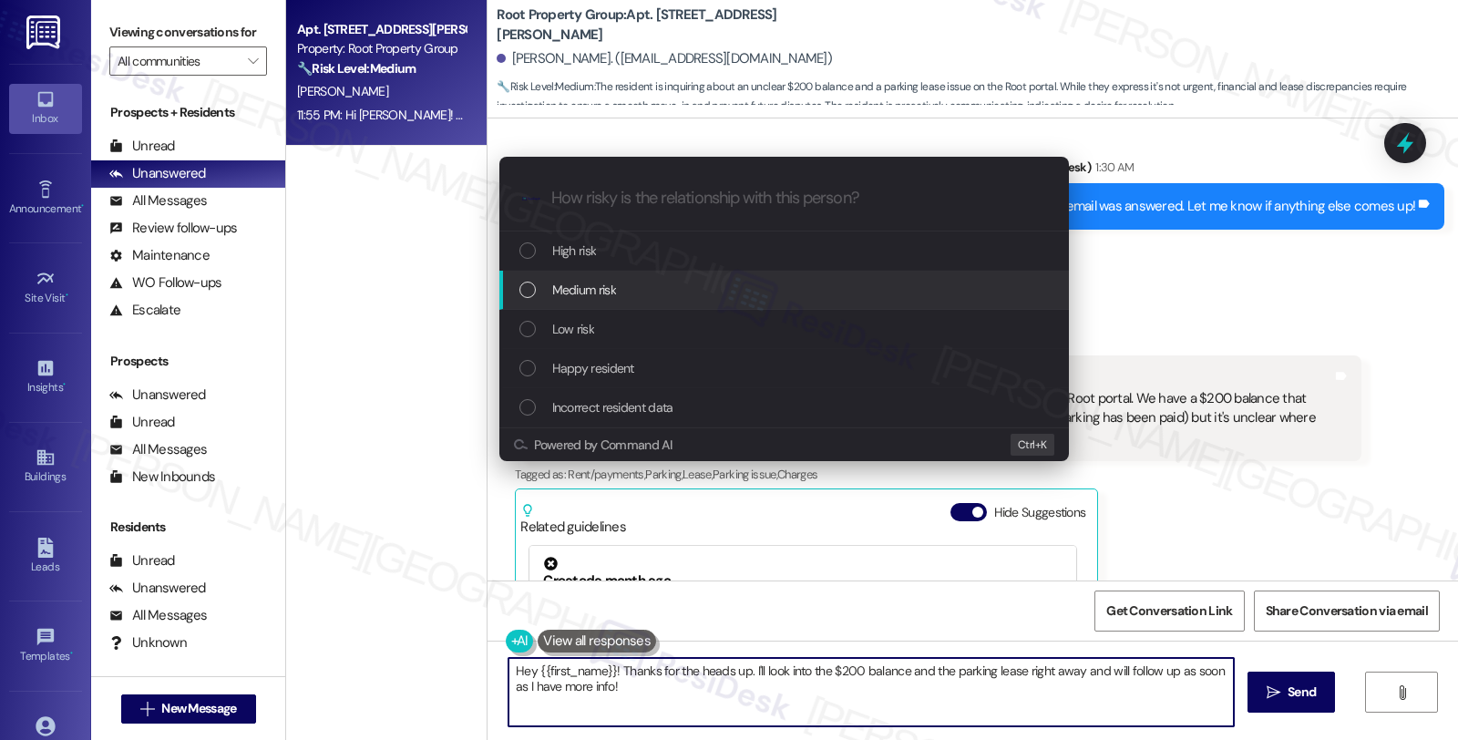
click at [599, 276] on div "Medium risk" at bounding box center [785, 290] width 570 height 39
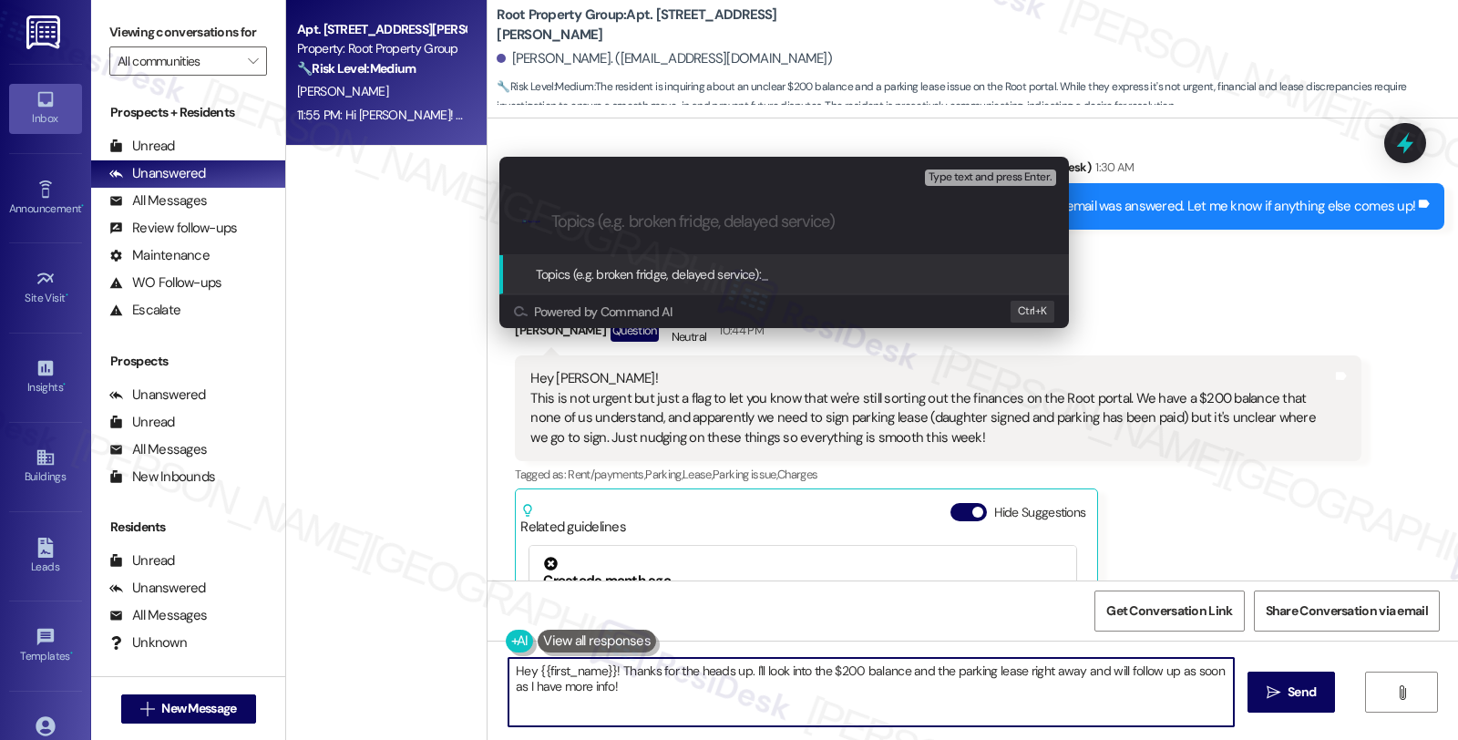
paste input "(Inquiry on the $200 balance; sign parking lease)"
click at [560, 226] on input "(Inquiry on the $200 balance; sign parking lease" at bounding box center [791, 221] width 480 height 19
type input "Inquiry on the $200 balance; sign parking lease"
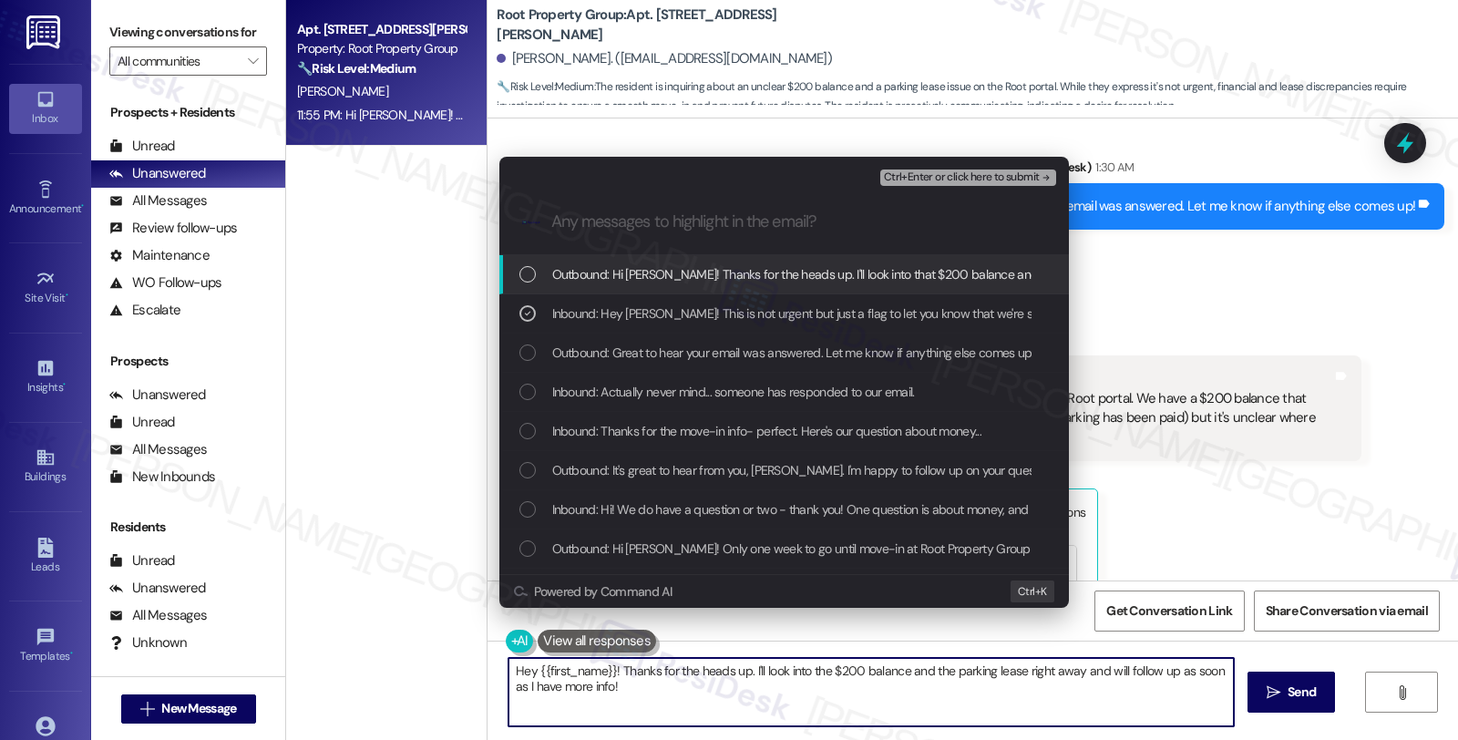
click at [988, 177] on span "Ctrl+Enter or click here to submit" at bounding box center [962, 177] width 156 height 13
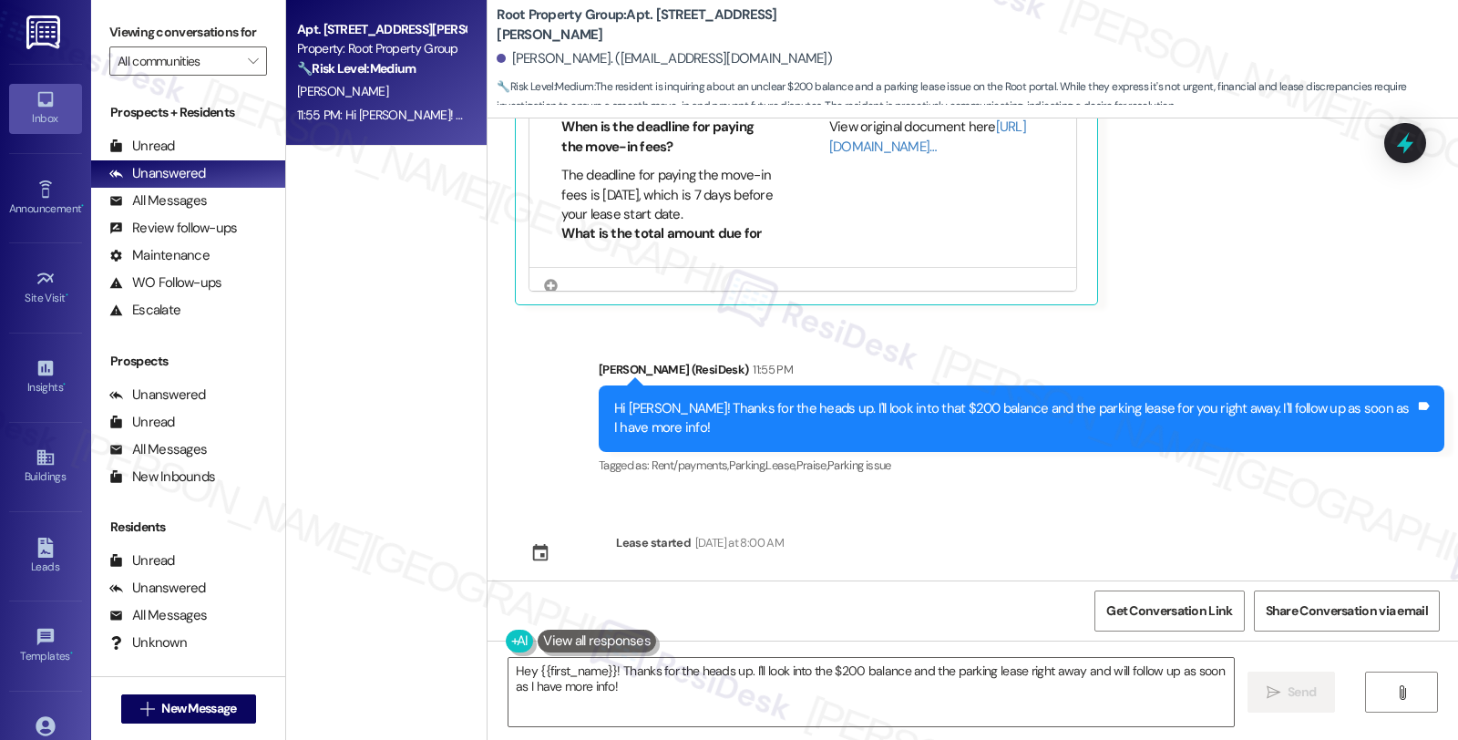
scroll to position [506, 0]
type textarea "Hey {{first_name}}! Thanks for the update. I'm on it! I'll get to the bottom of…"
